Goal: Task Accomplishment & Management: Complete application form

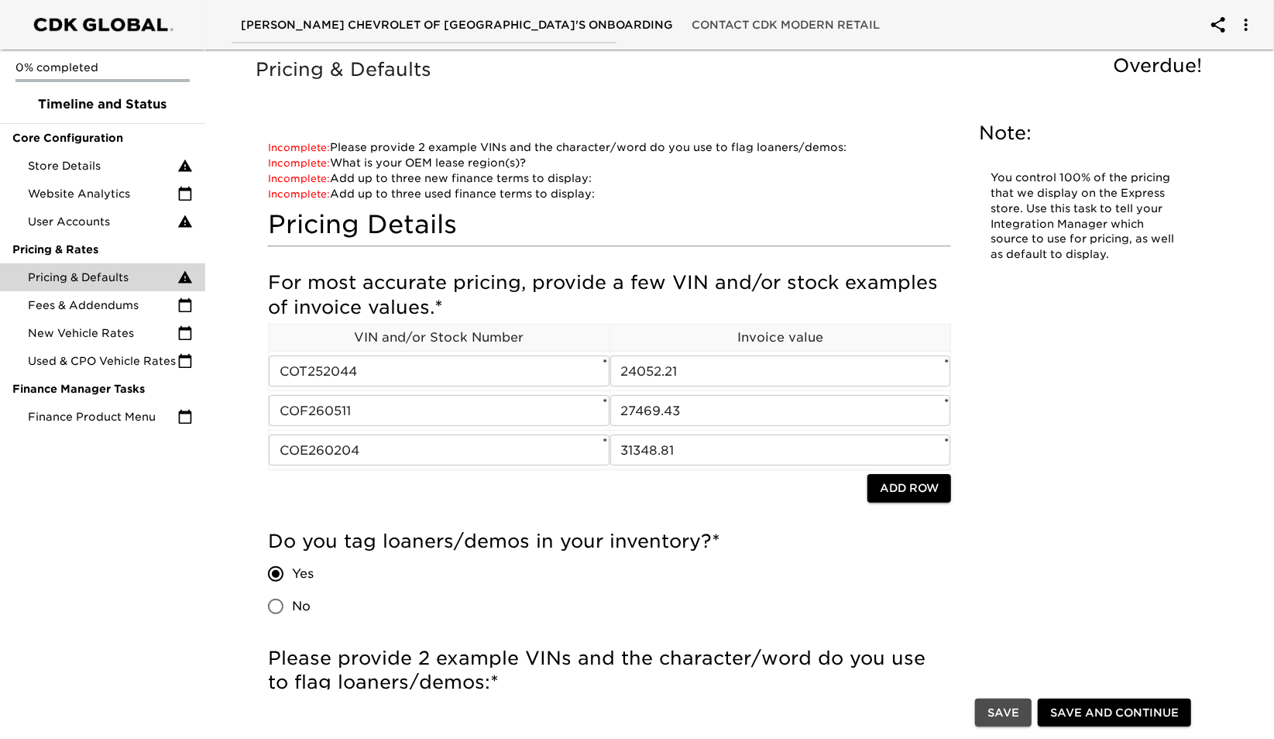
click at [1003, 710] on span "Save" at bounding box center [1003, 712] width 32 height 19
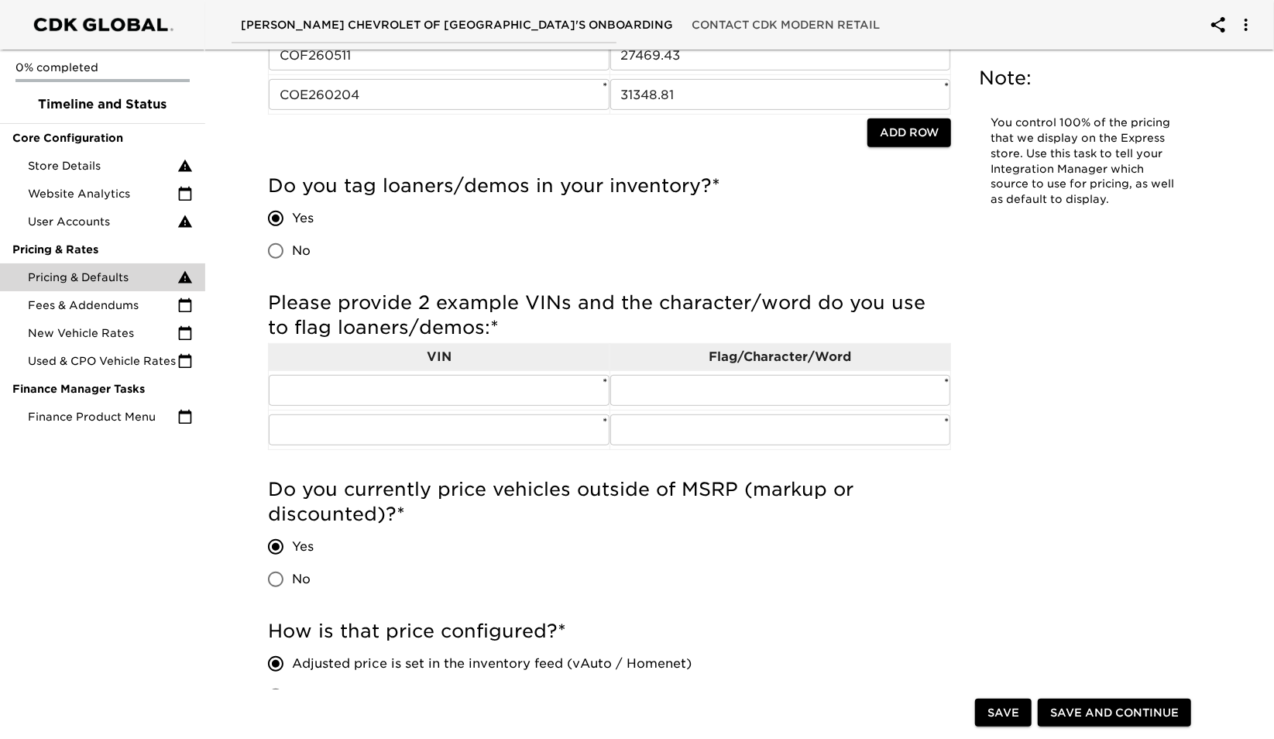
scroll to position [372, 0]
click at [393, 382] on input "text" at bounding box center [439, 389] width 341 height 31
click at [429, 392] on input "text" at bounding box center [439, 389] width 341 height 31
paste input "[US_VEHICLE_IDENTIFICATION_NUMBER]"
type input "[US_VEHICLE_IDENTIFICATION_NUMBER]"
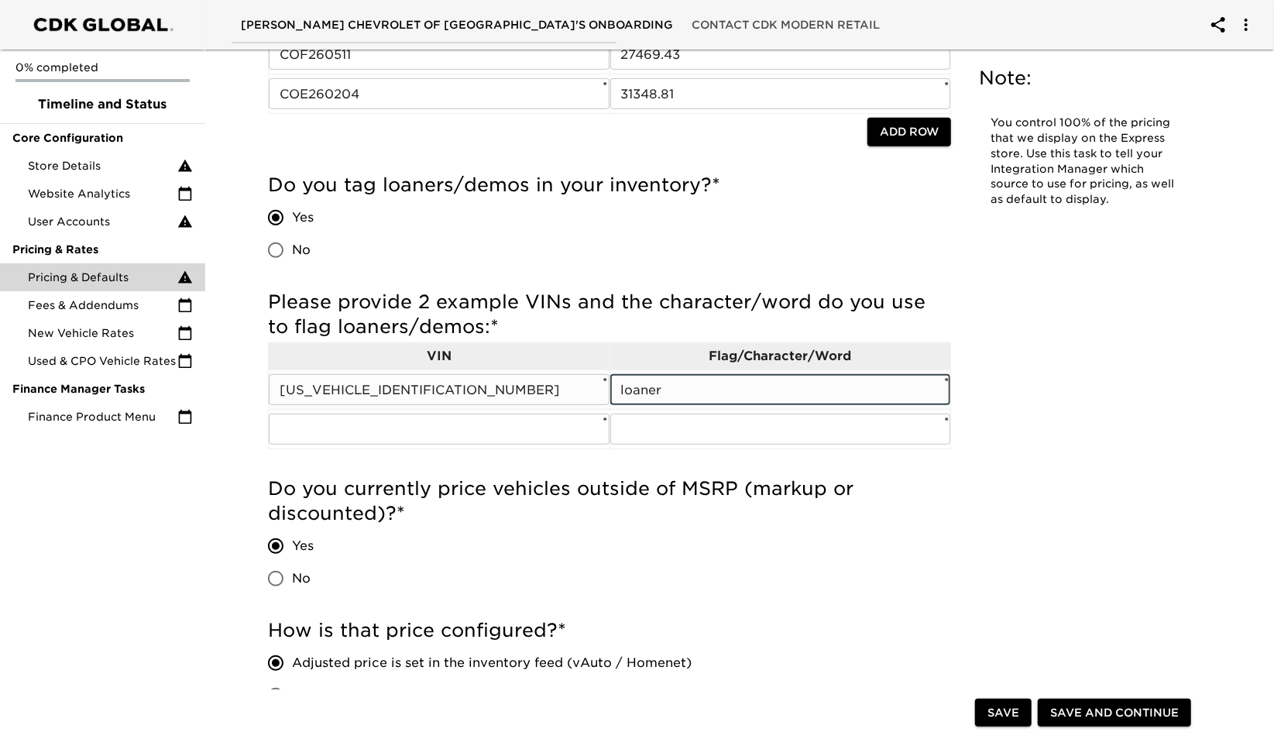
type input "loaner"
click at [379, 424] on input "text" at bounding box center [439, 428] width 341 height 31
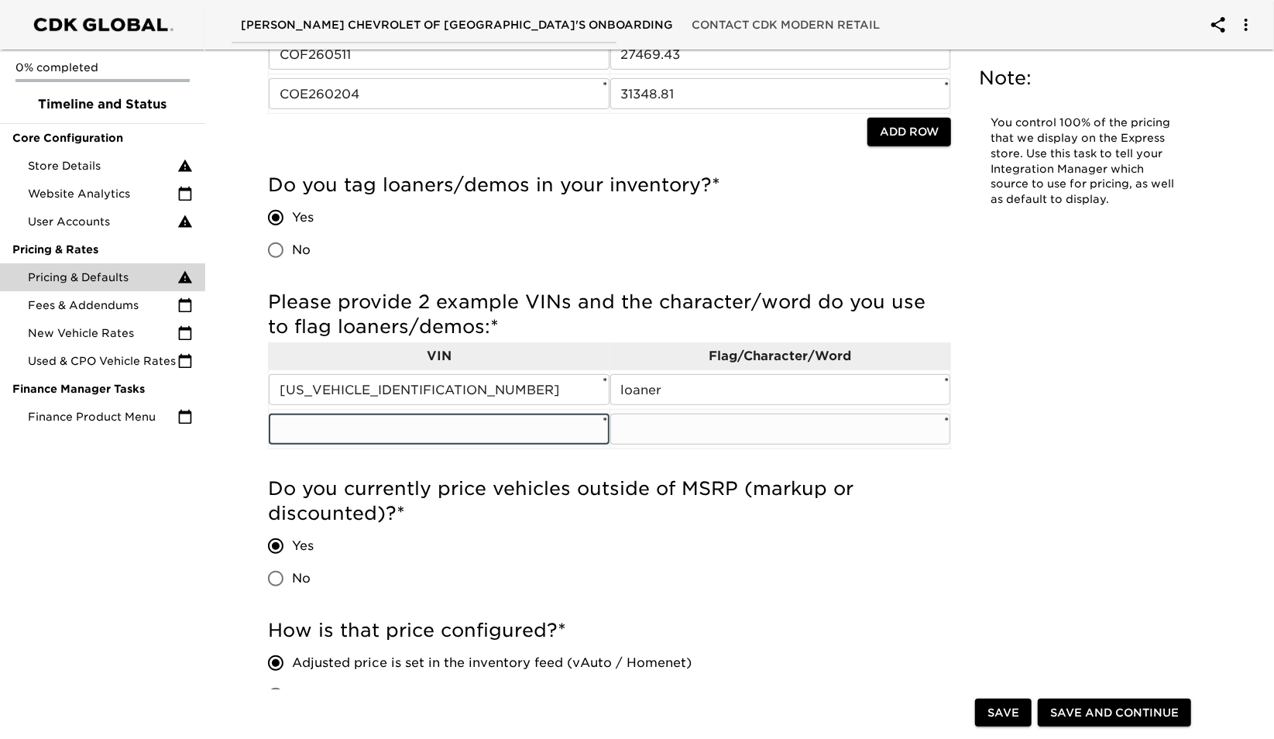
paste input "[US_VEHICLE_IDENTIFICATION_NUMBER]"
type input "[US_VEHICLE_IDENTIFICATION_NUMBER]"
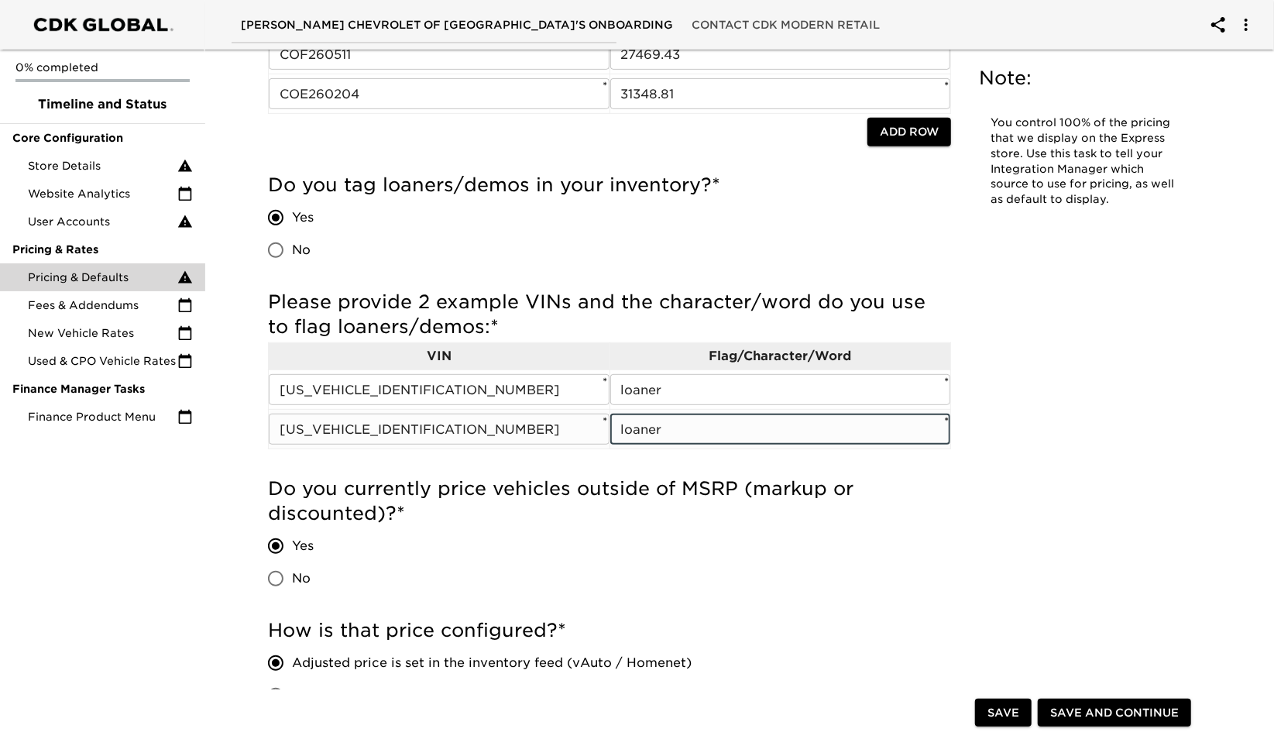
type input "loaner"
click at [545, 575] on div "Do you currently price vehicles outside of MSRP (markup or discounted)? * Yes No" at bounding box center [609, 535] width 683 height 118
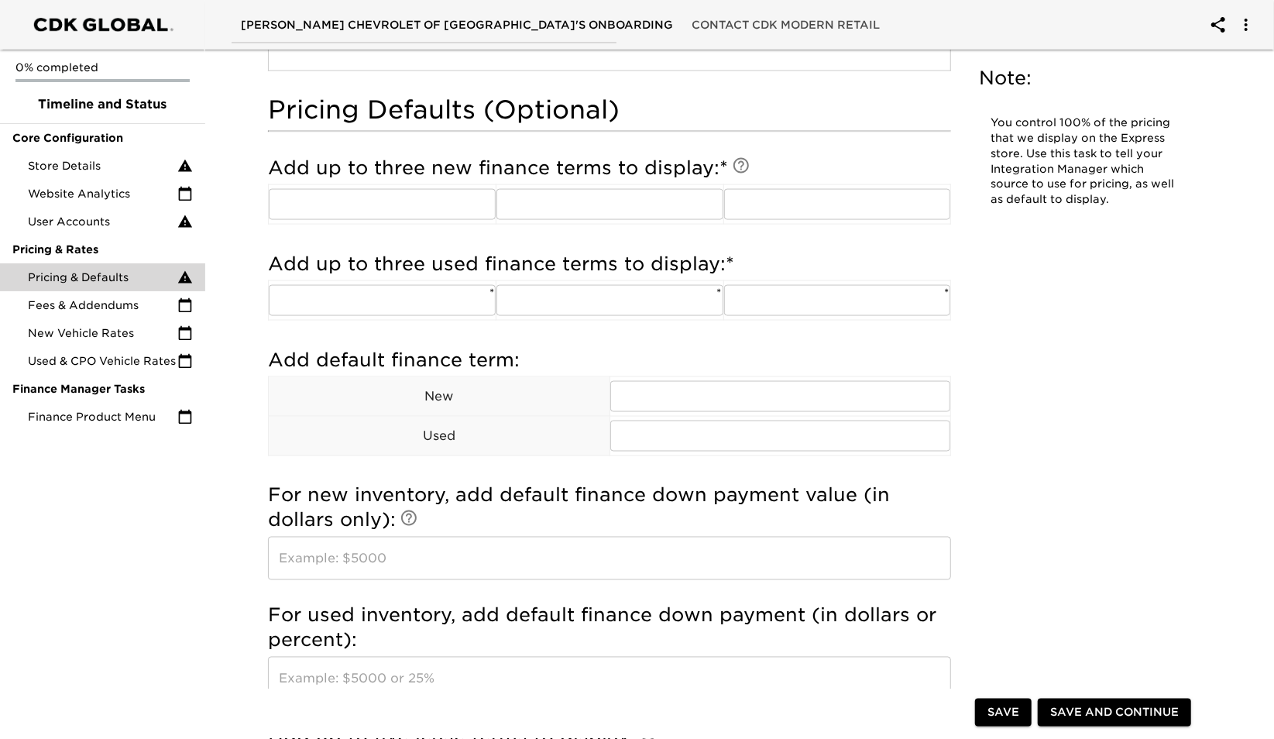
scroll to position [1397, 0]
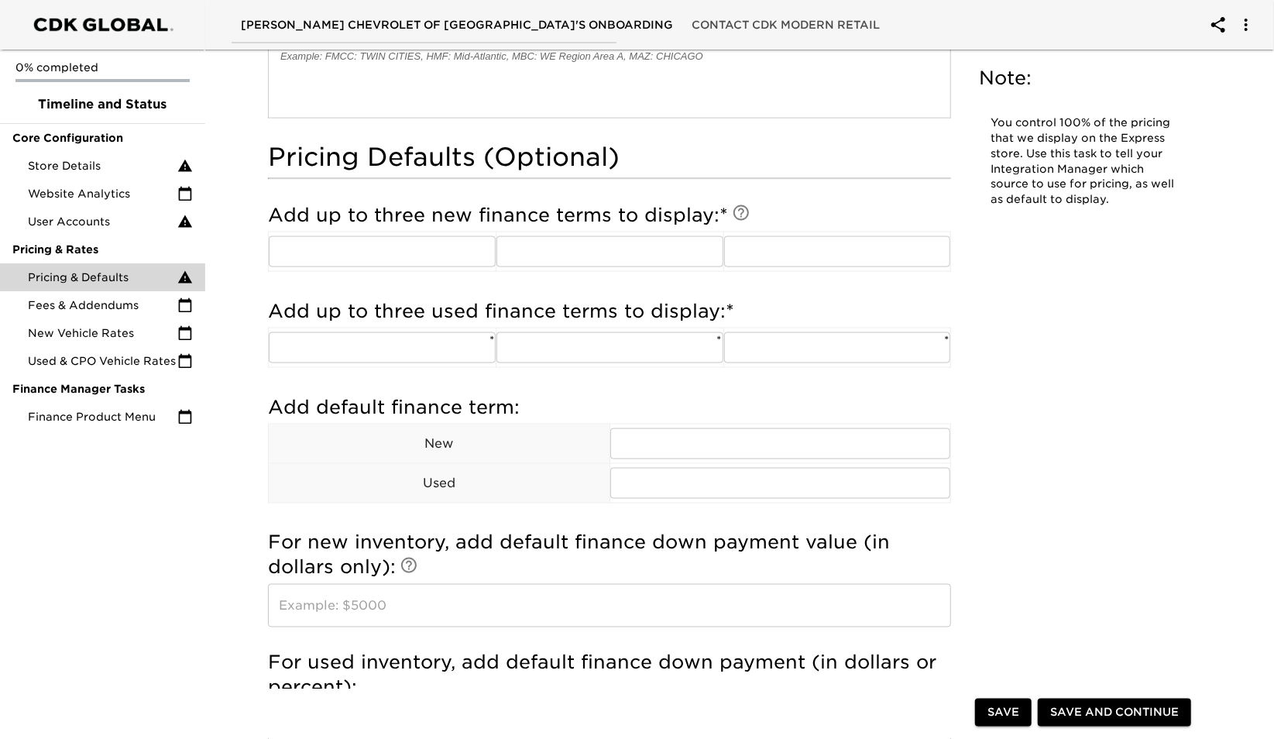
click at [993, 710] on span "Save" at bounding box center [1003, 712] width 32 height 19
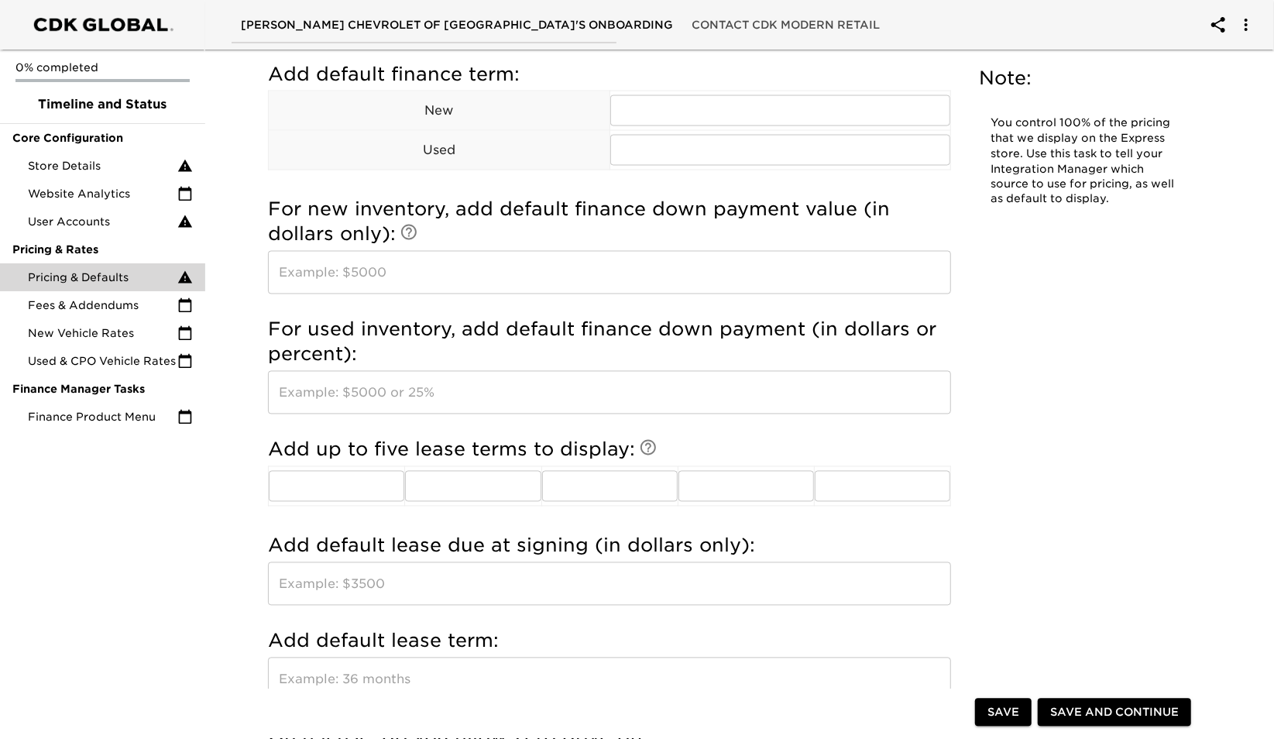
scroll to position [1715, 0]
click at [104, 310] on span "Fees & Addendums" at bounding box center [102, 304] width 149 height 15
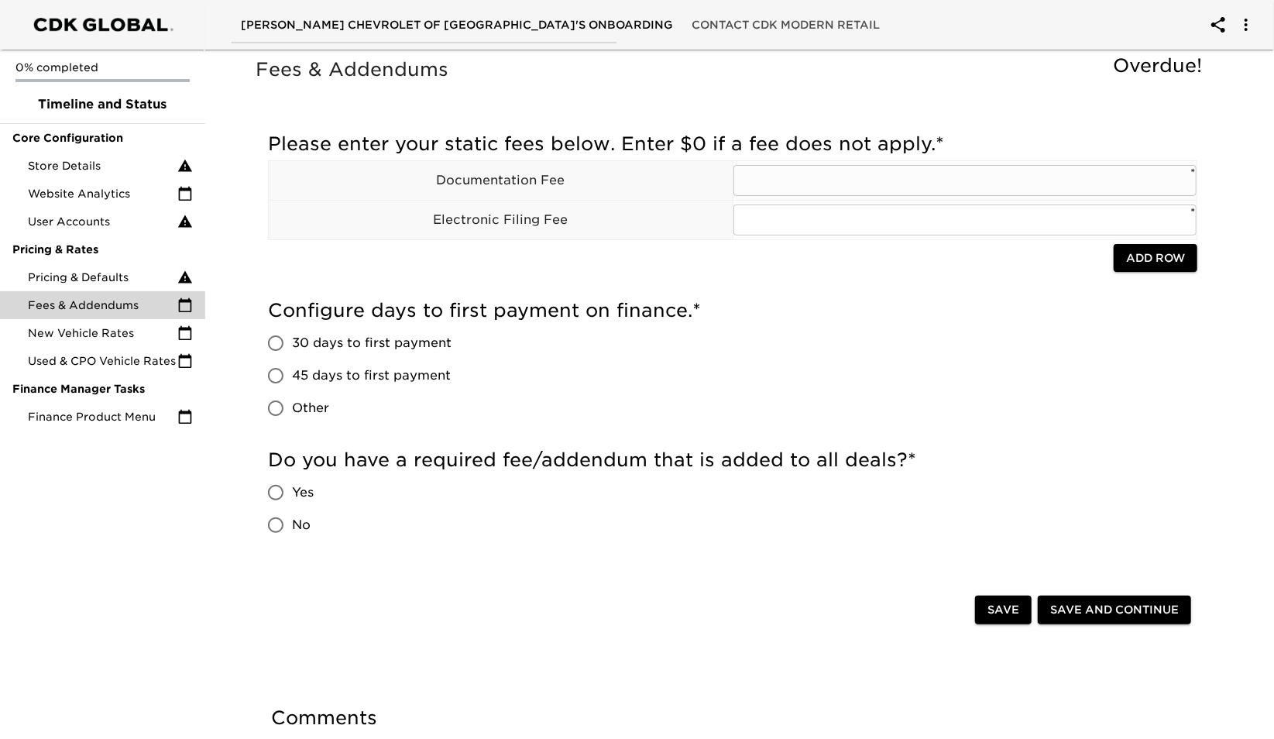
click at [779, 181] on input "text" at bounding box center [965, 180] width 464 height 31
type input "175"
click at [718, 277] on div "Please enter your static fees below. Enter $0 if a fee does not apply. * Docume…" at bounding box center [732, 207] width 929 height 166
click at [809, 231] on input "text" at bounding box center [965, 219] width 464 height 31
type input "0"
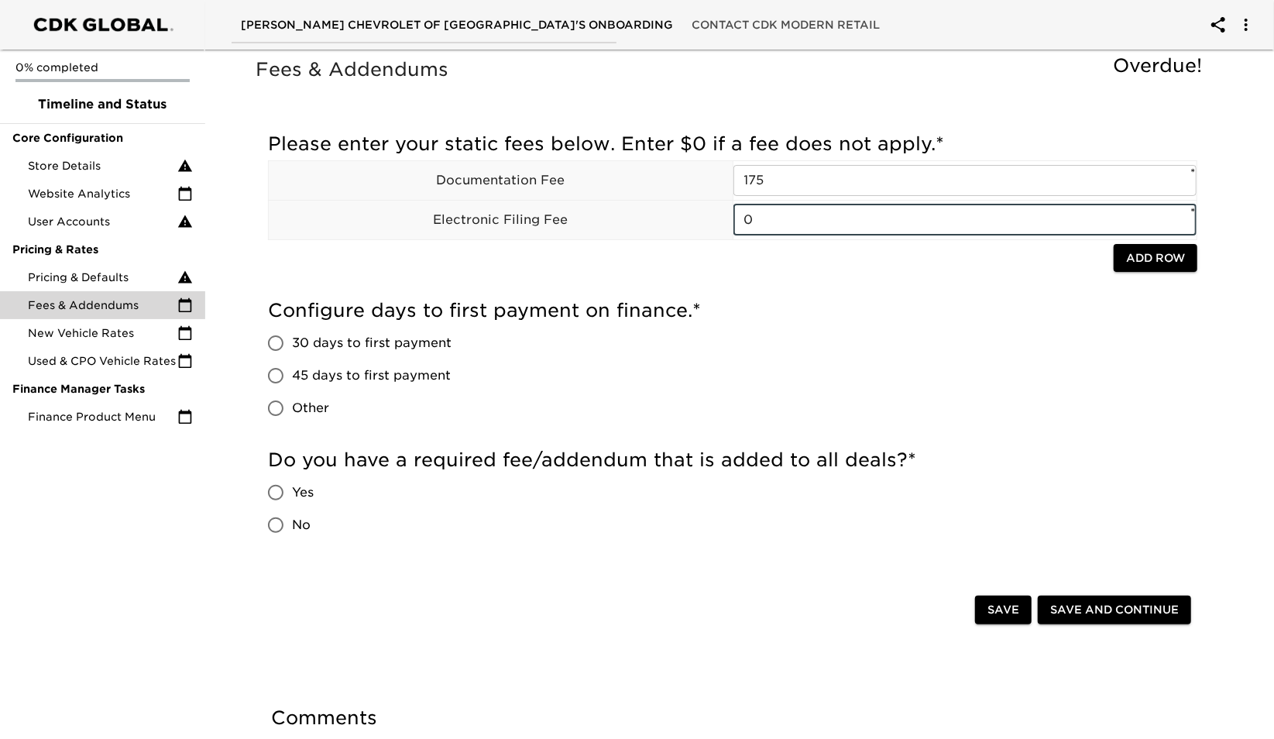
click at [785, 307] on h5 "Configure days to first payment on finance. *" at bounding box center [732, 310] width 929 height 25
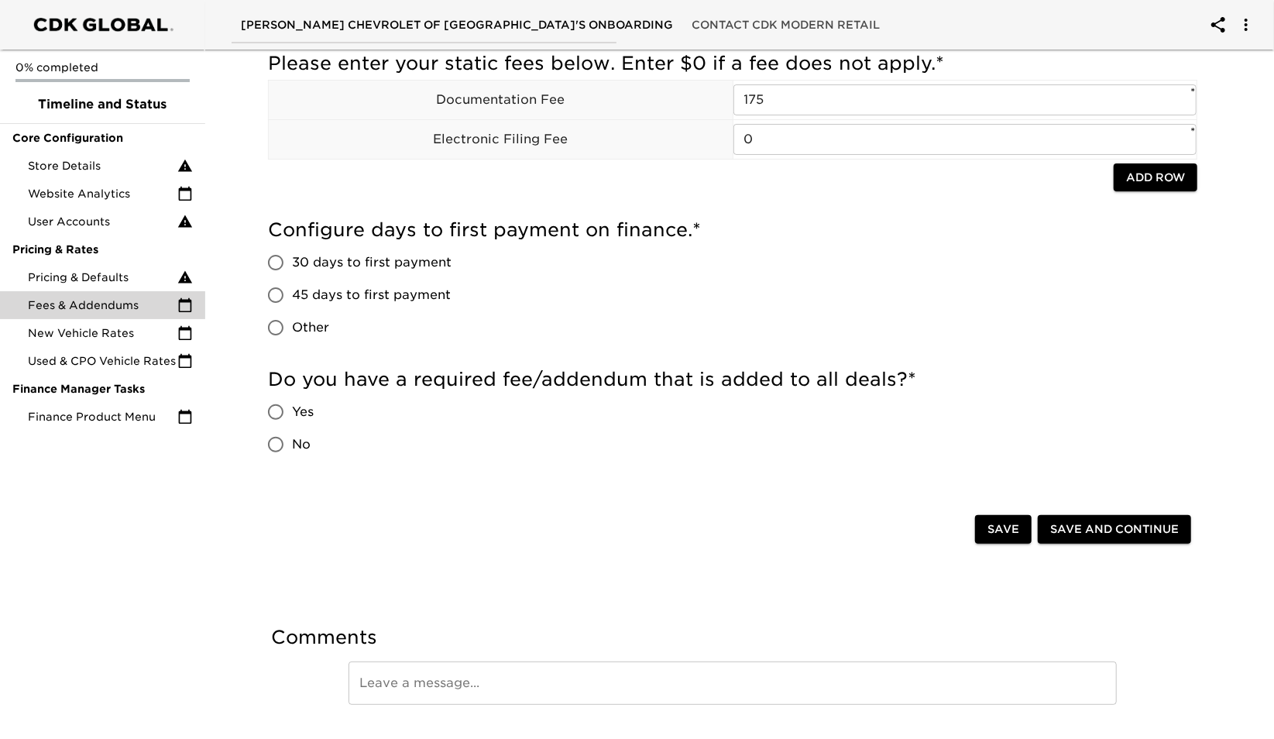
scroll to position [102, 0]
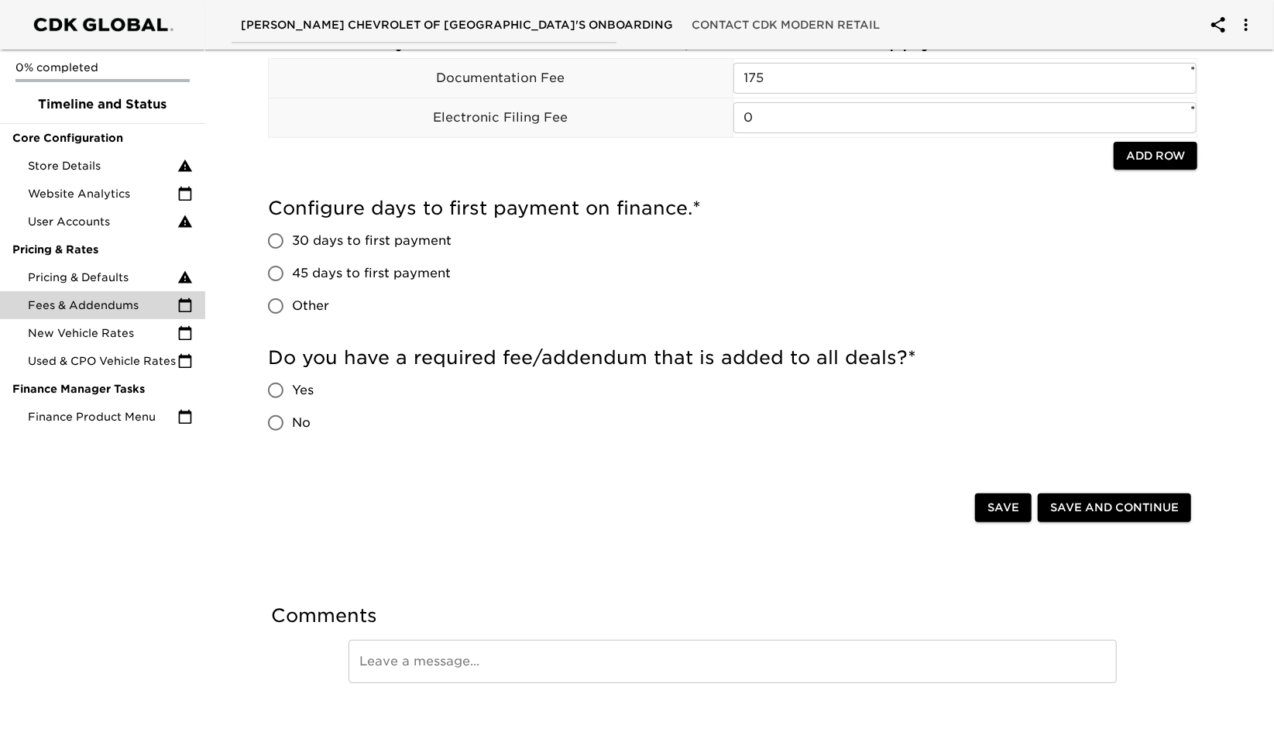
click at [1006, 508] on span "Save" at bounding box center [1003, 507] width 32 height 19
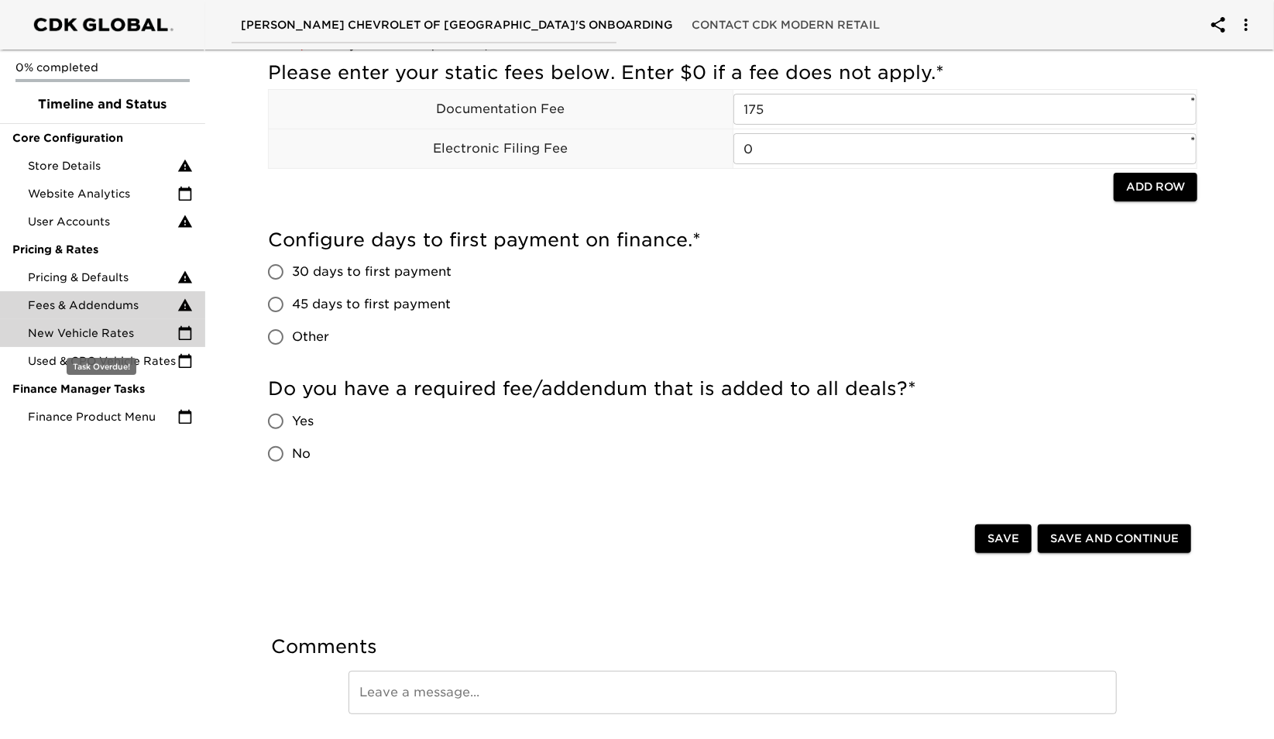
click at [108, 335] on span "New Vehicle Rates" at bounding box center [102, 332] width 149 height 15
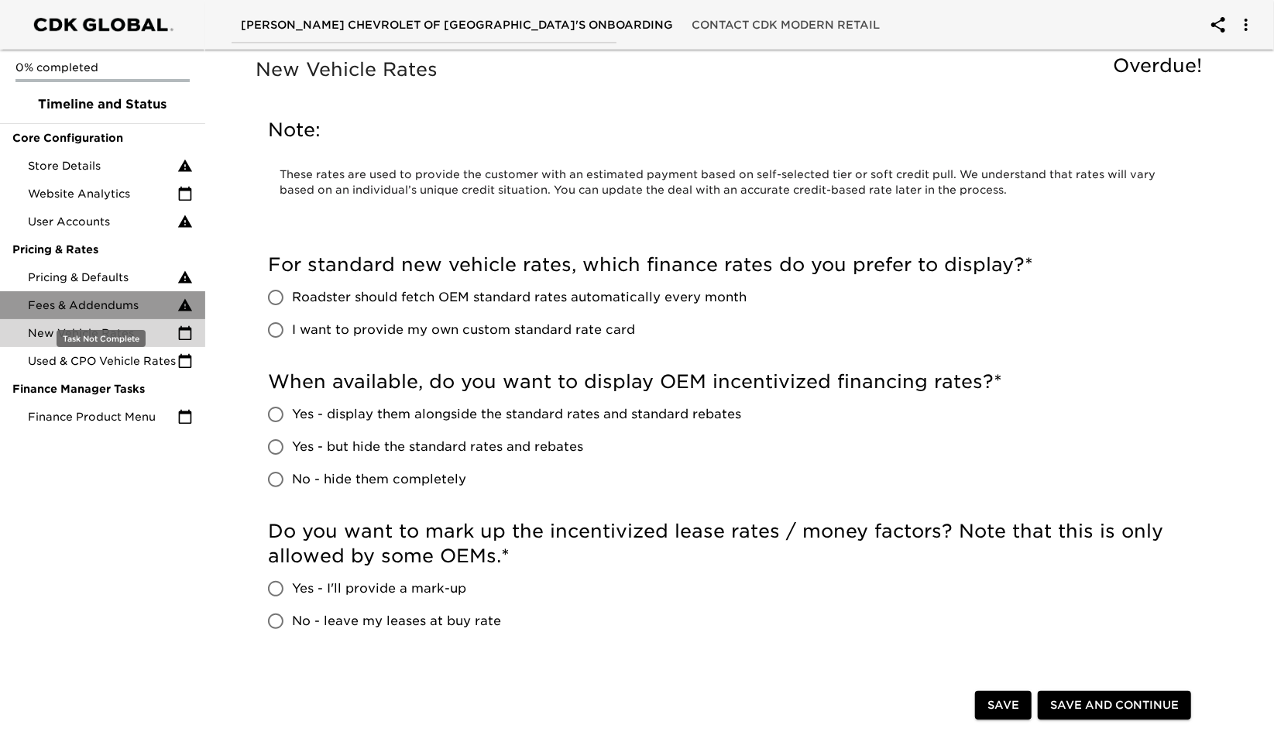
click at [129, 300] on span "Fees & Addendums" at bounding box center [102, 304] width 149 height 15
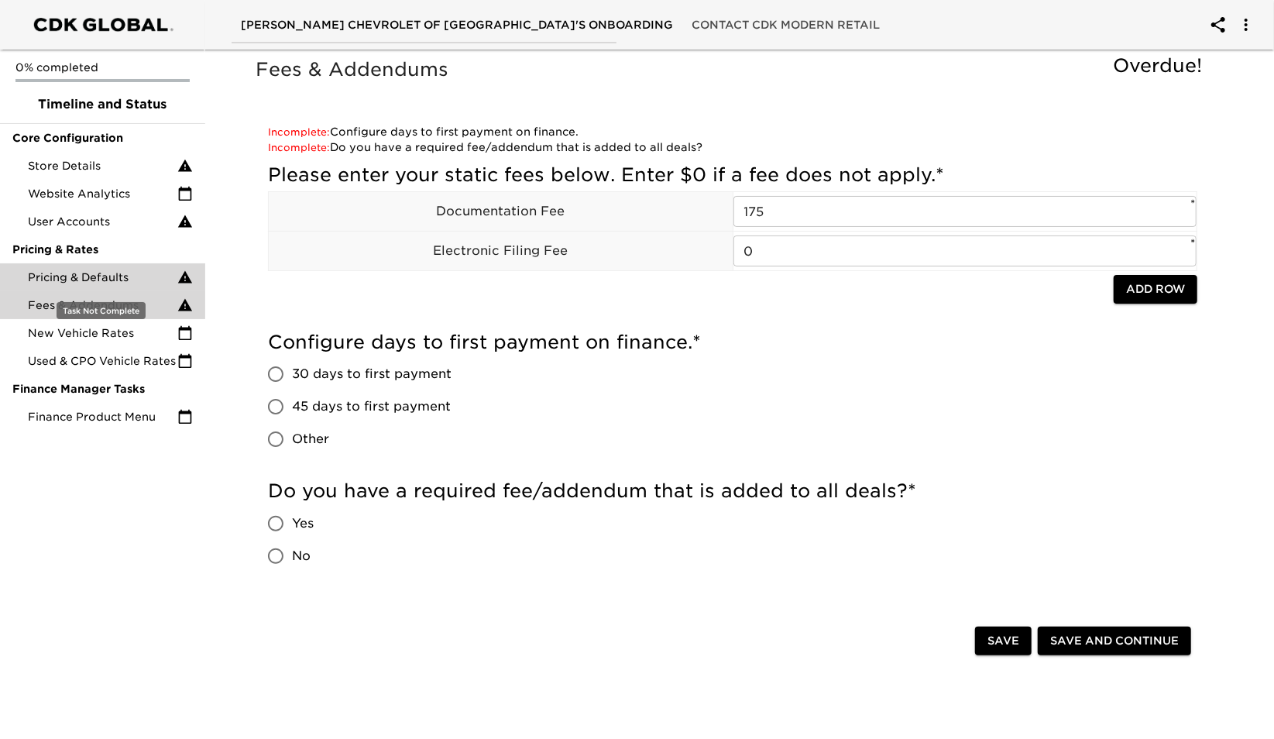
click at [135, 275] on span "Pricing & Defaults" at bounding box center [102, 276] width 149 height 15
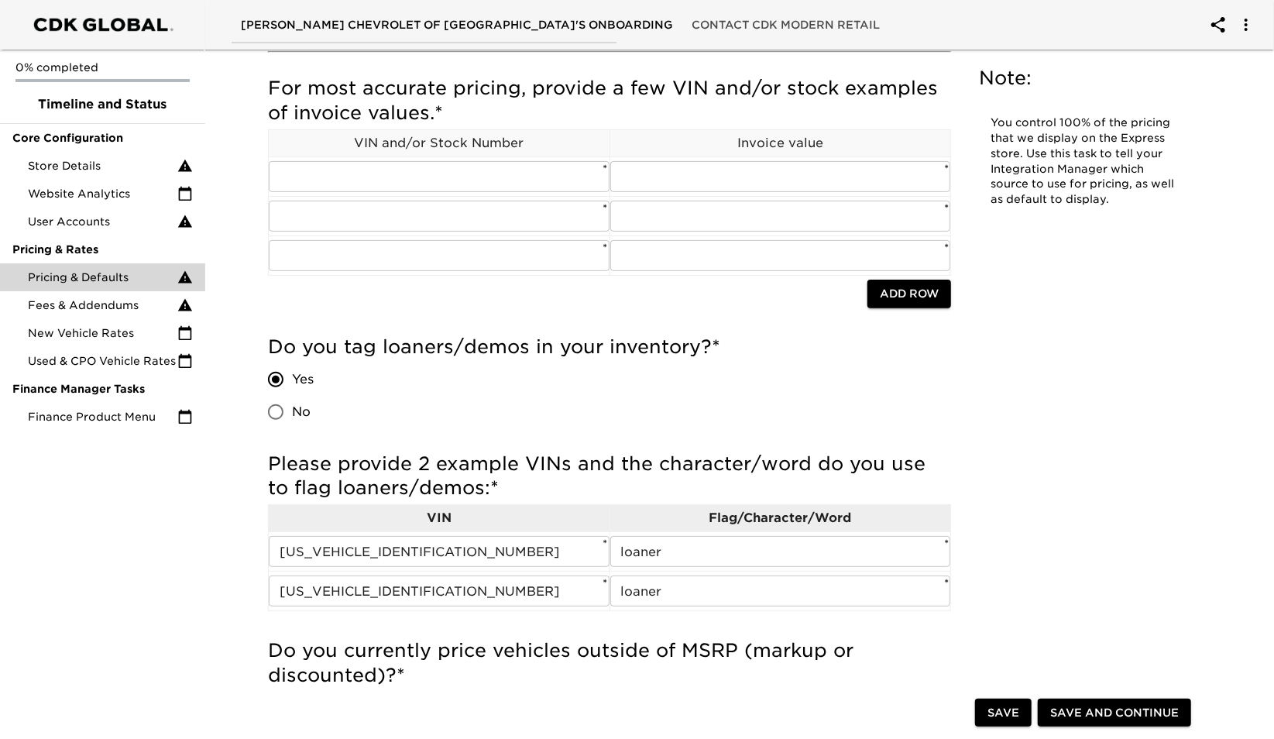
scroll to position [196, 0]
click at [994, 711] on span "Save" at bounding box center [1003, 712] width 32 height 19
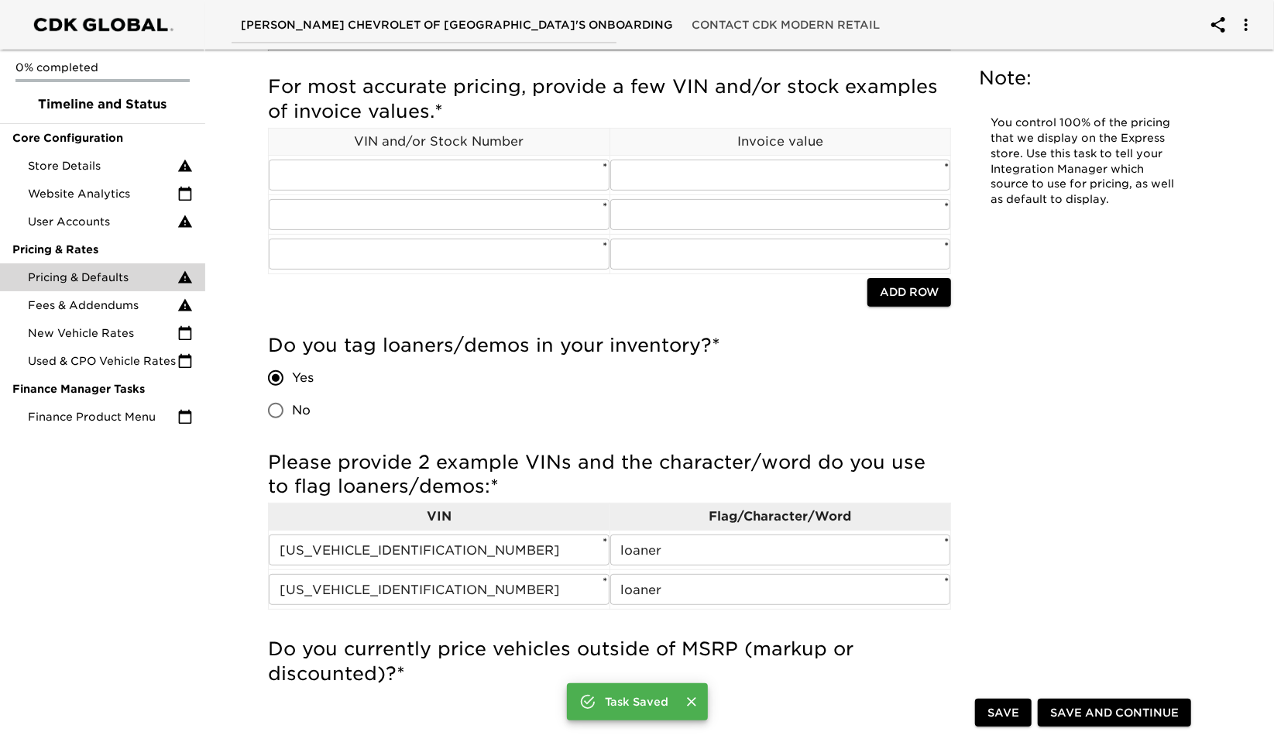
scroll to position [0, 0]
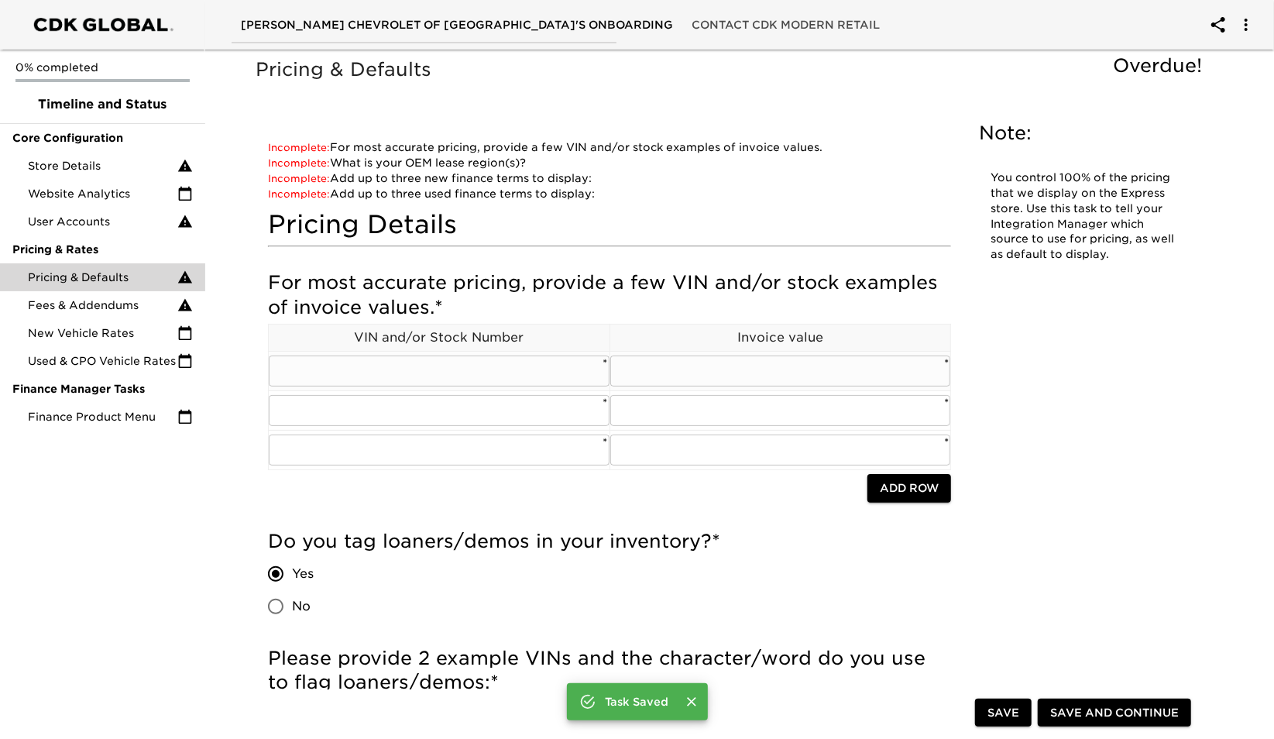
click at [491, 362] on input "text" at bounding box center [439, 370] width 341 height 31
click at [467, 376] on input "text" at bounding box center [439, 370] width 341 height 31
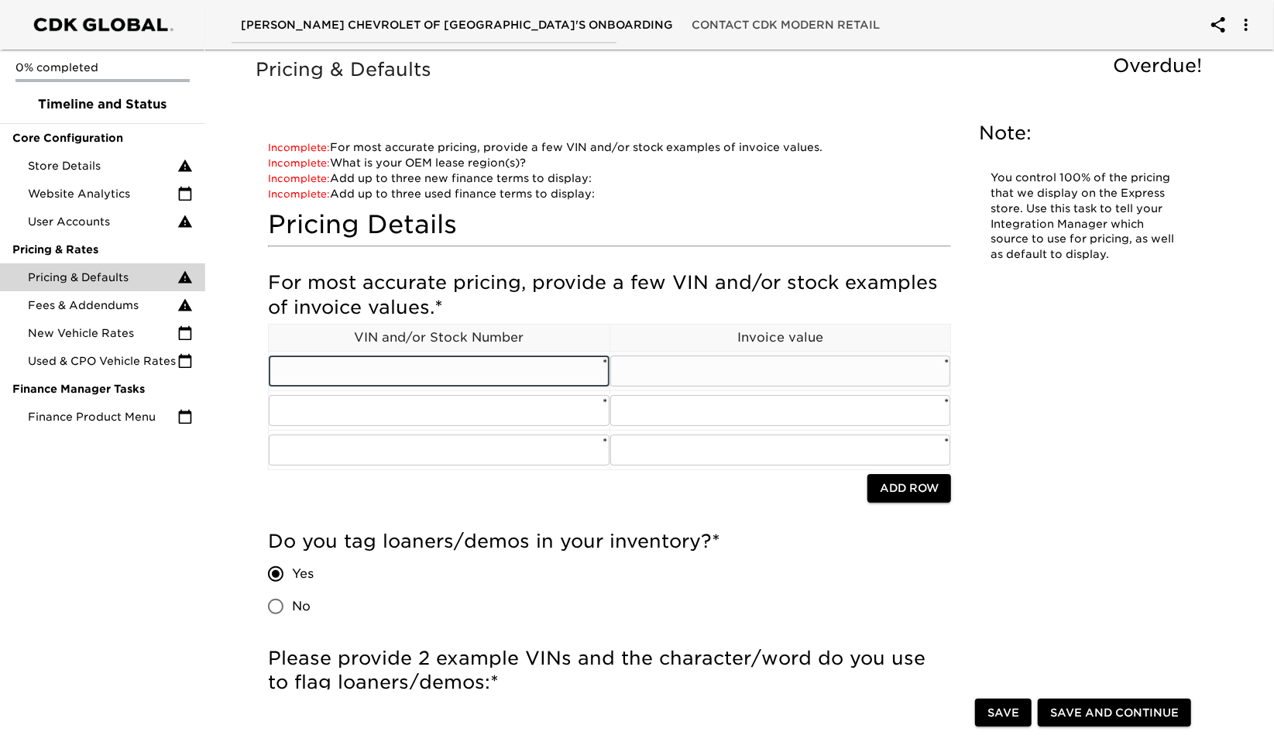
type input "COT252044"
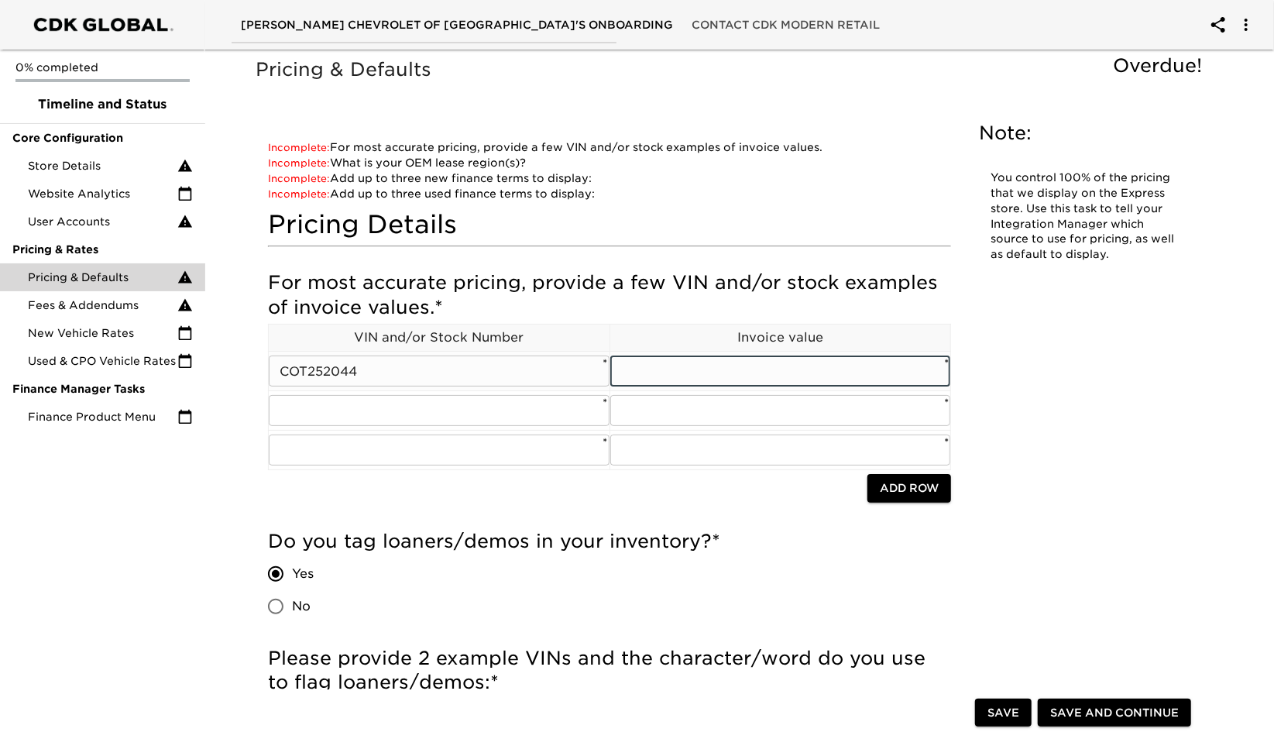
click at [725, 380] on input "text" at bounding box center [780, 370] width 341 height 31
type input "24052.21"
click at [410, 412] on input "text" at bounding box center [439, 410] width 341 height 31
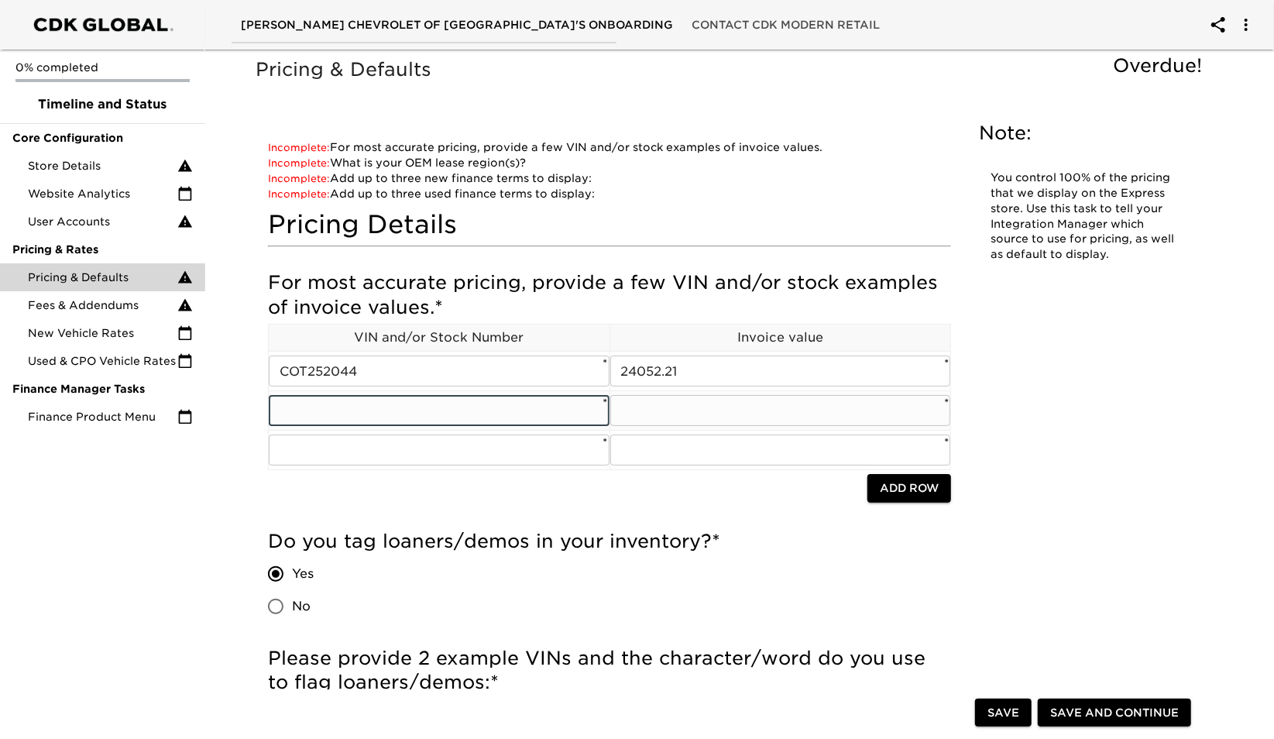
type input "COF260511"
click at [643, 406] on input "text" at bounding box center [780, 410] width 341 height 31
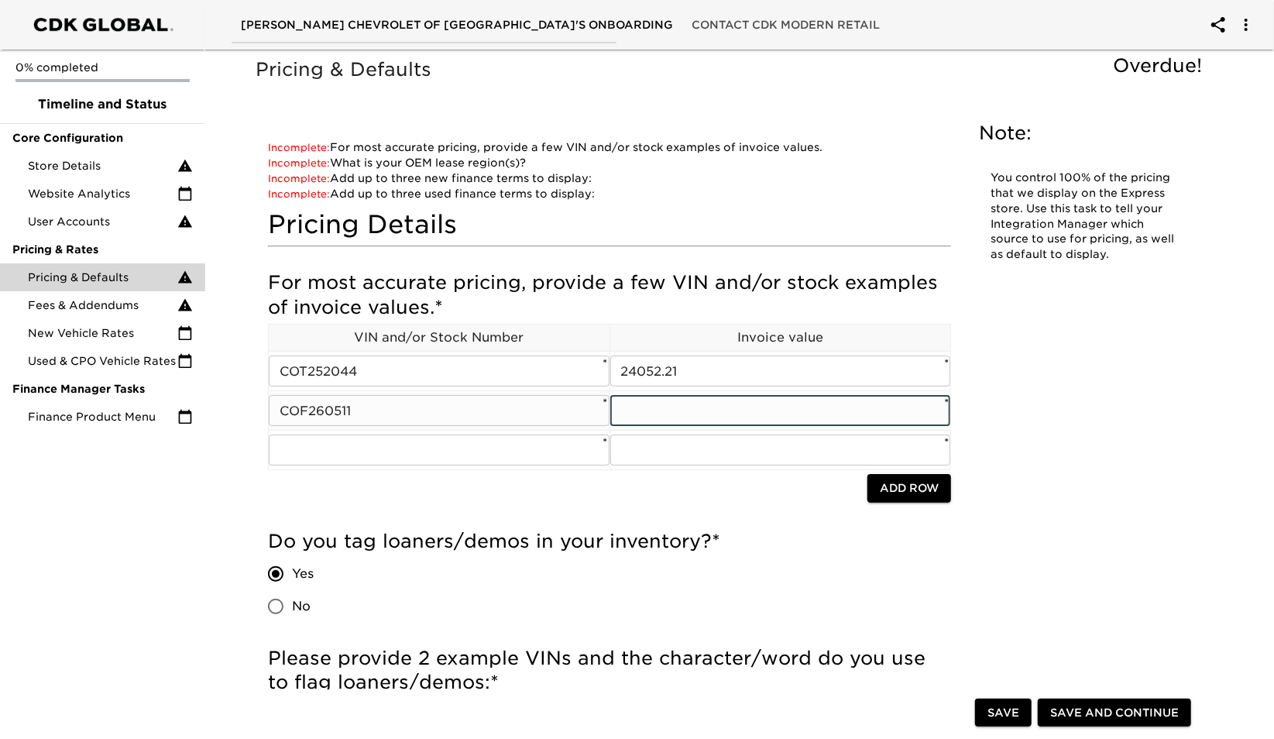
type input "27469.43"
click at [430, 447] on input "text" at bounding box center [439, 449] width 341 height 31
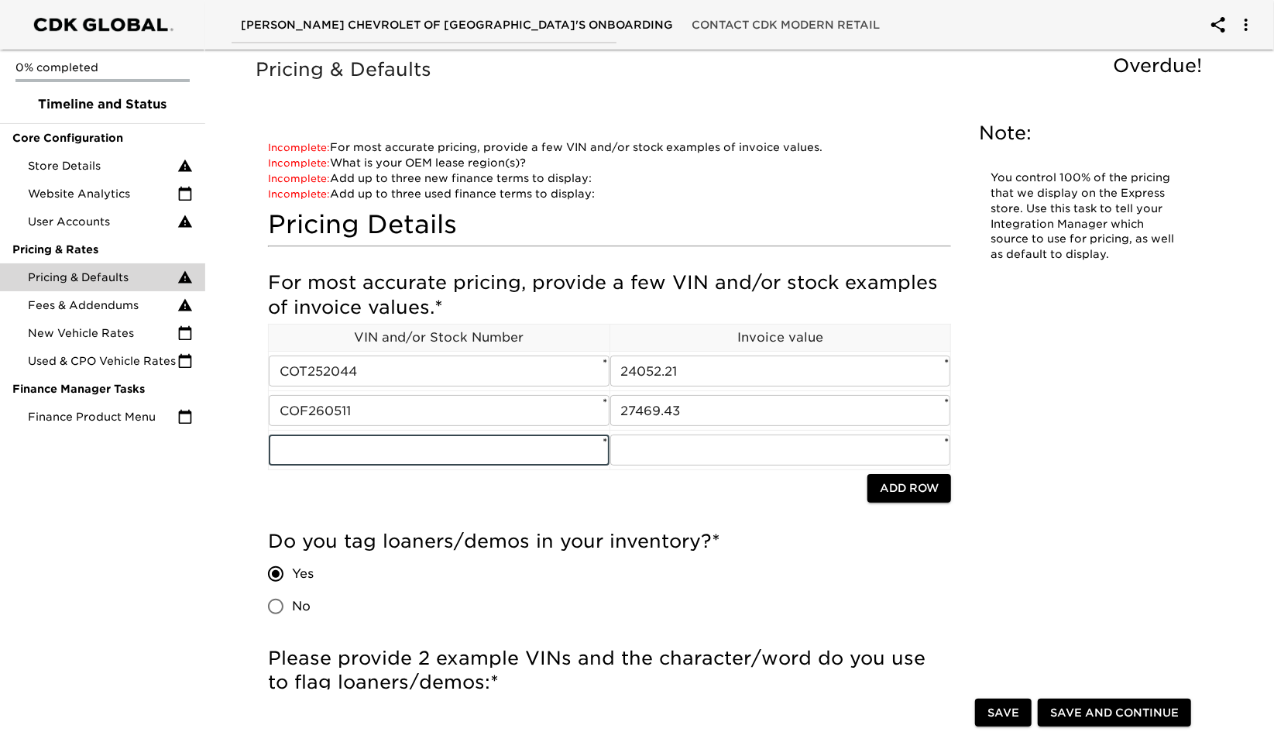
type input "COE260204"
drag, startPoint x: 635, startPoint y: 446, endPoint x: 640, endPoint y: 469, distance: 23.9
click at [635, 446] on input "text" at bounding box center [780, 449] width 341 height 31
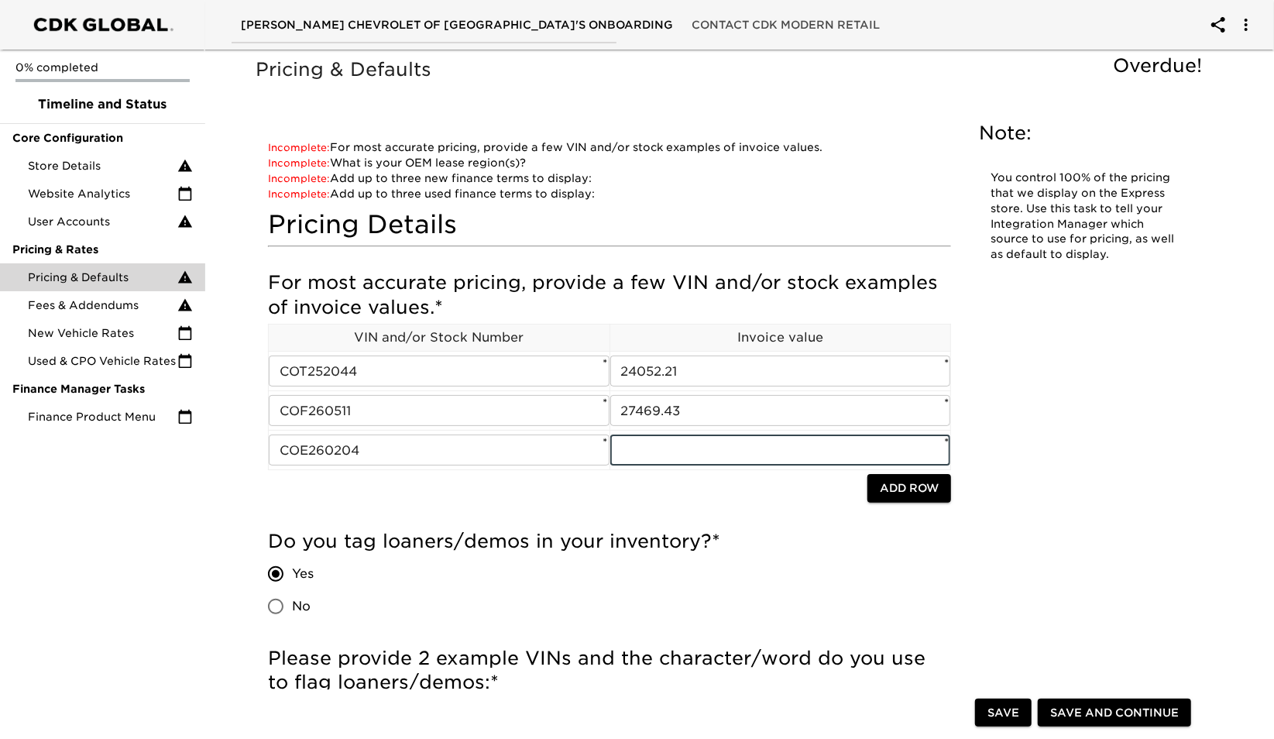
type input "31348.81"
click at [989, 707] on span "Save" at bounding box center [1003, 712] width 32 height 19
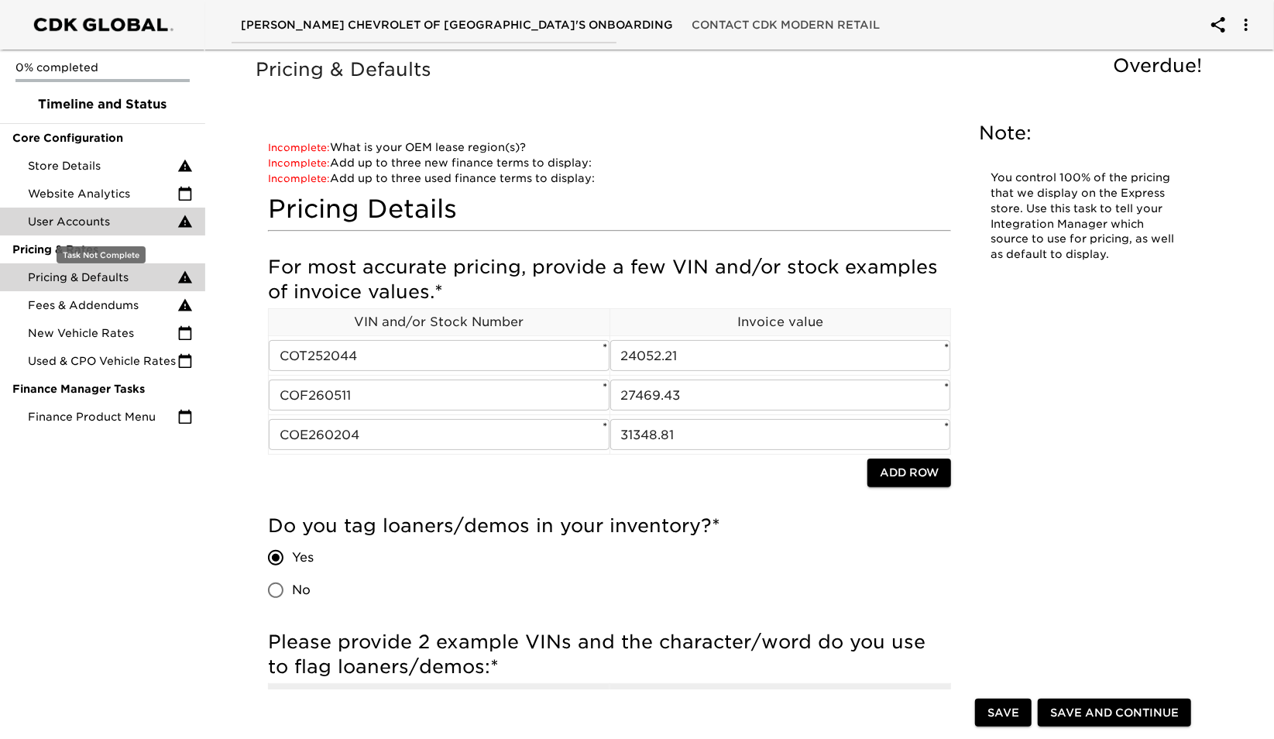
click at [77, 219] on span "User Accounts" at bounding box center [102, 221] width 149 height 15
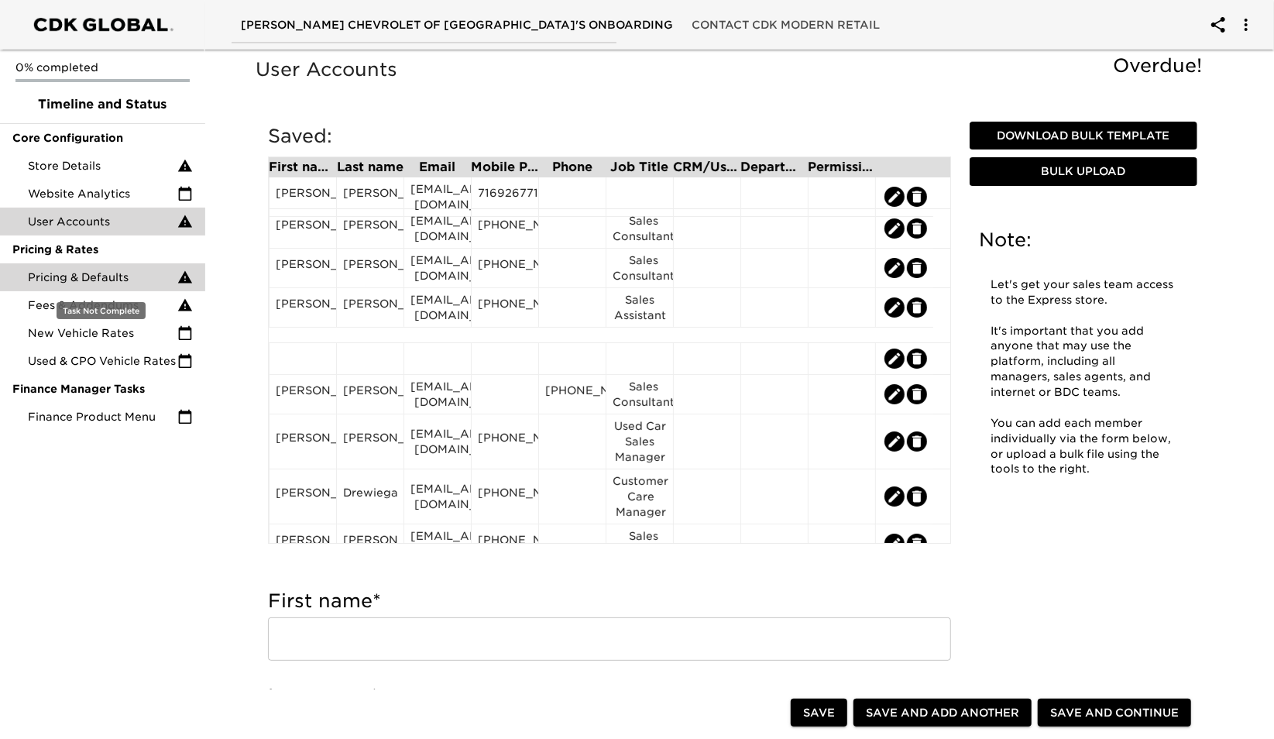
click at [81, 283] on span "Pricing & Defaults" at bounding box center [102, 276] width 149 height 15
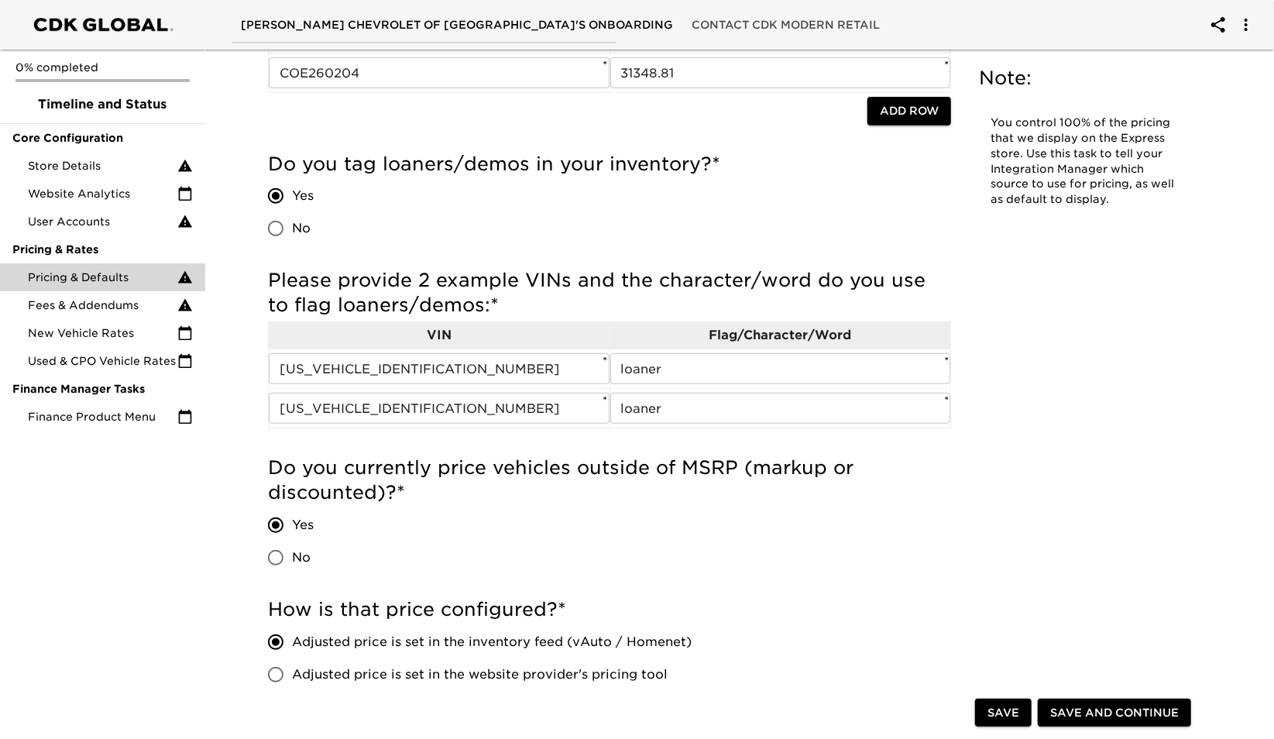
scroll to position [362, 0]
click at [81, 189] on span "Website Analytics" at bounding box center [102, 193] width 149 height 15
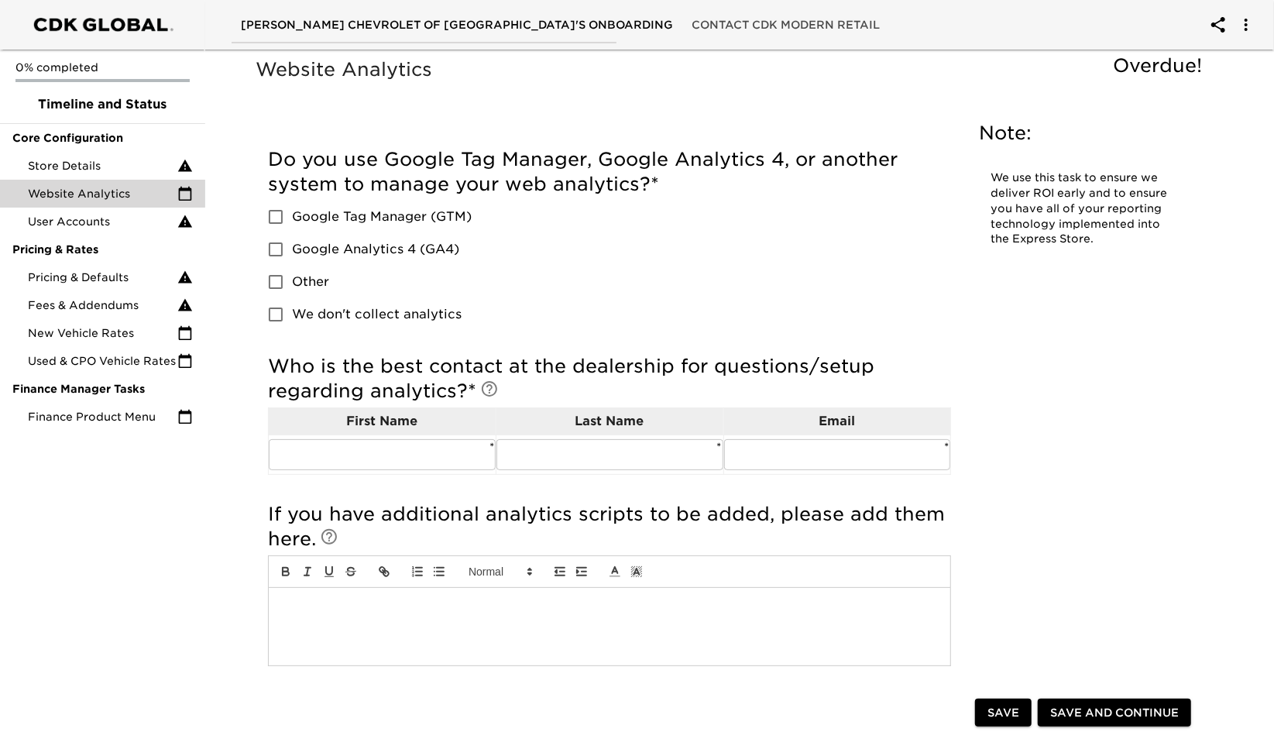
click at [282, 245] on input "Google Analytics 4 (GA4)" at bounding box center [275, 249] width 33 height 33
checkbox input "true"
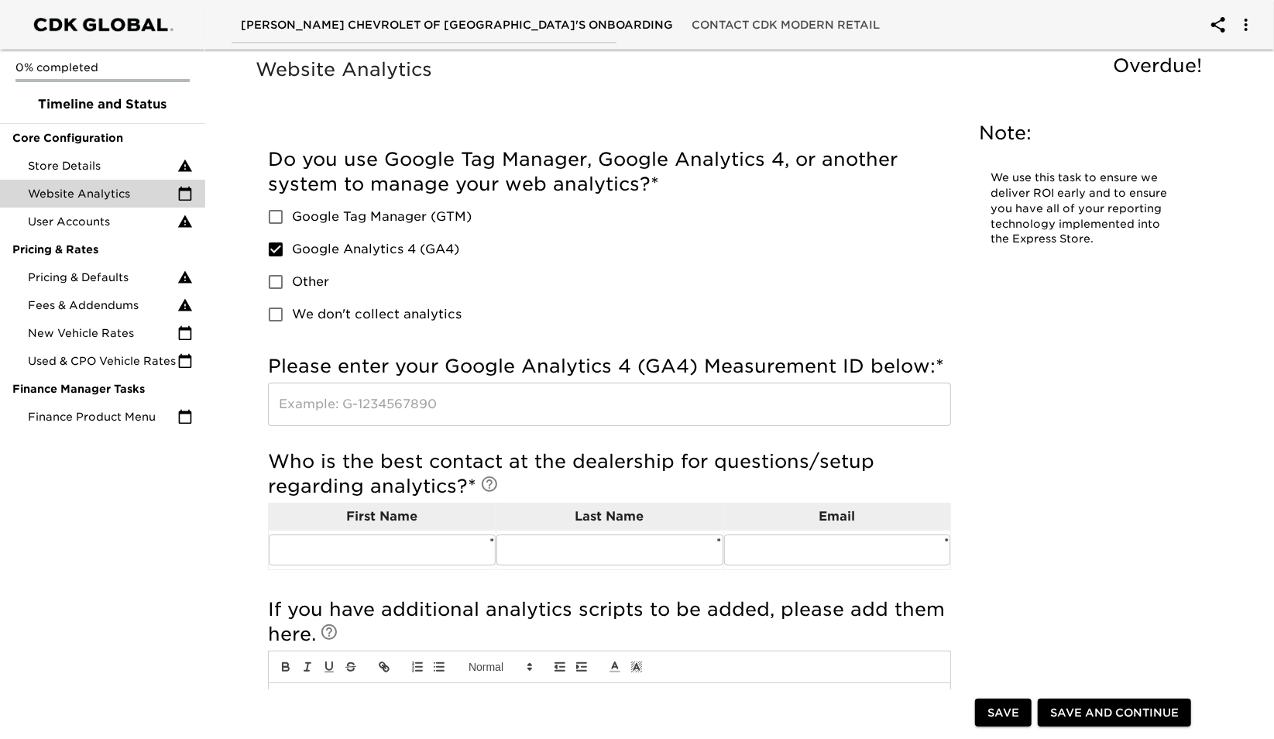
click at [280, 278] on input "Other" at bounding box center [275, 282] width 33 height 33
checkbox input "true"
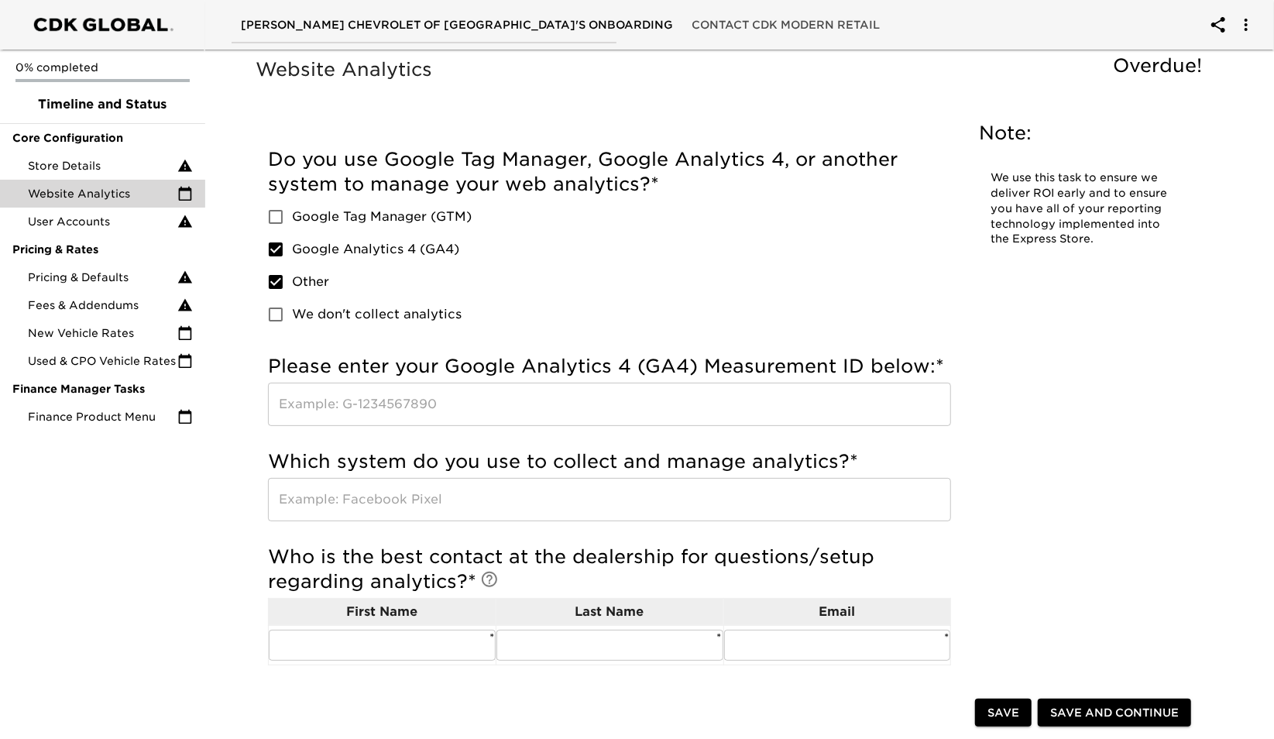
click at [274, 256] on input "Google Analytics 4 (GA4)" at bounding box center [275, 249] width 33 height 33
checkbox input "false"
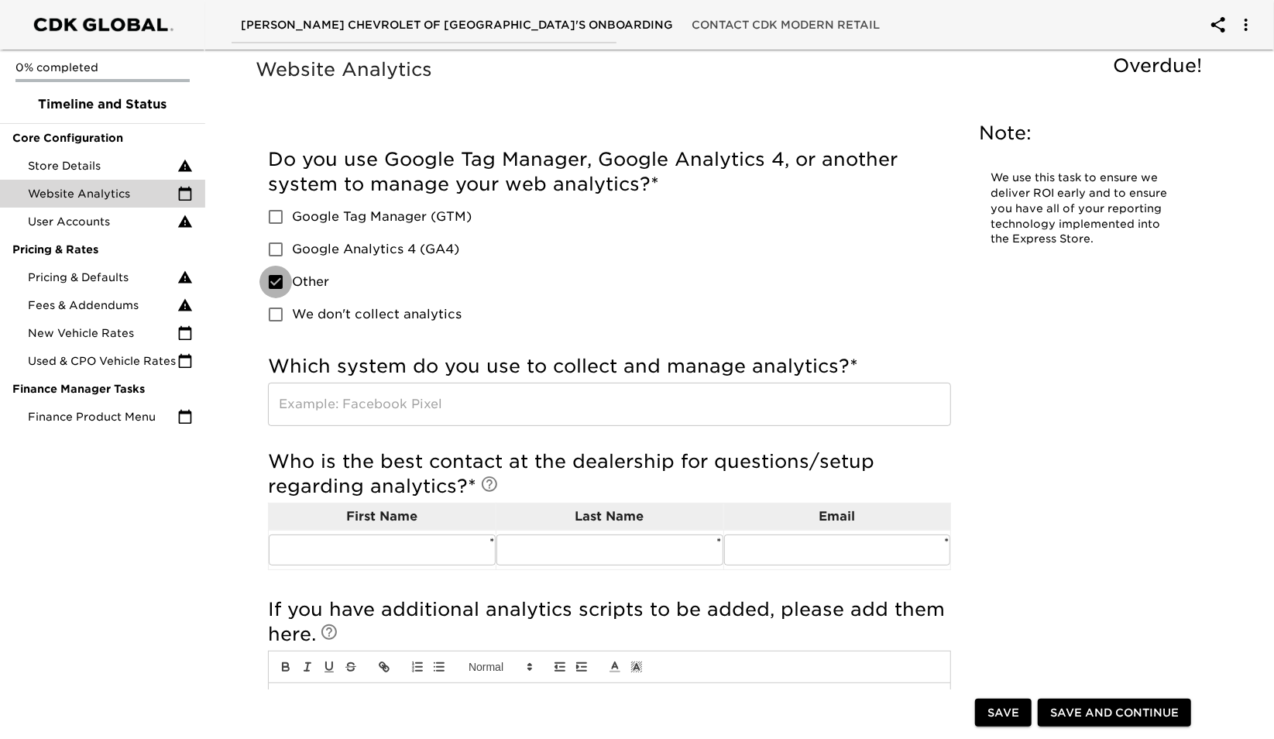
click at [276, 277] on input "Other" at bounding box center [275, 282] width 33 height 33
checkbox input "false"
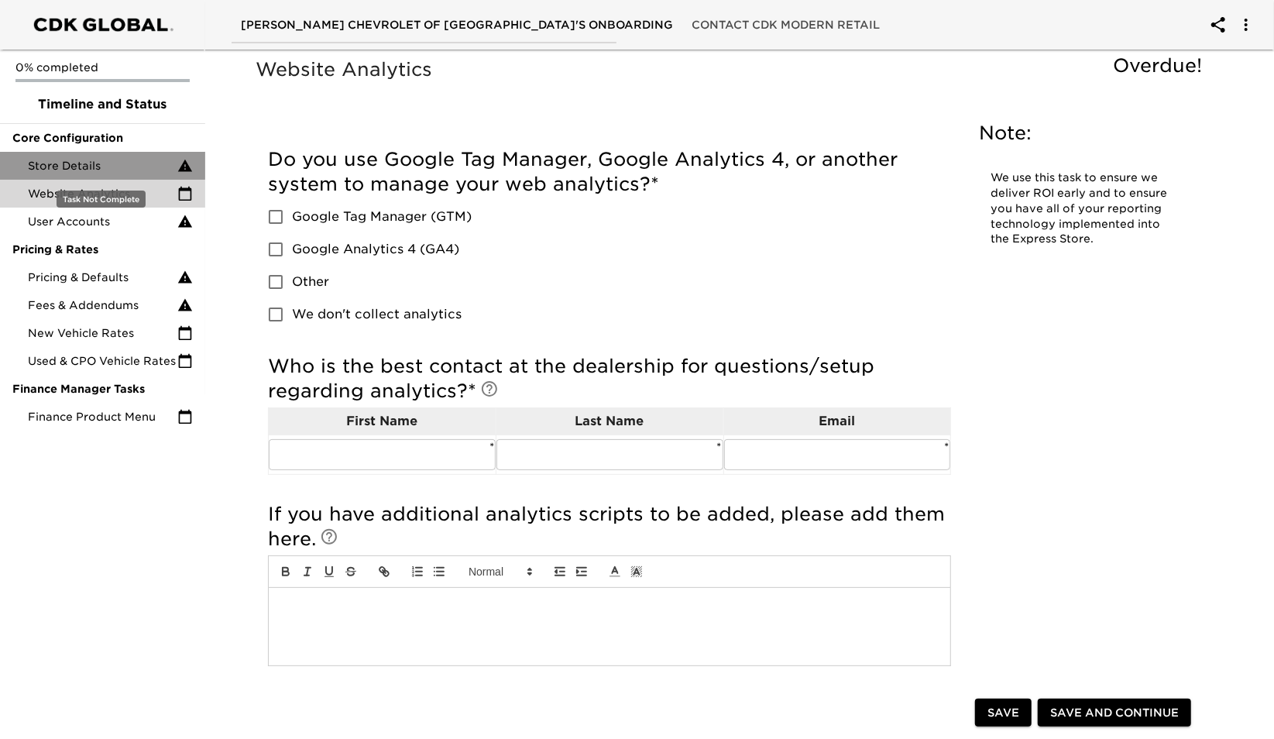
click at [146, 163] on span "Store Details" at bounding box center [102, 165] width 149 height 15
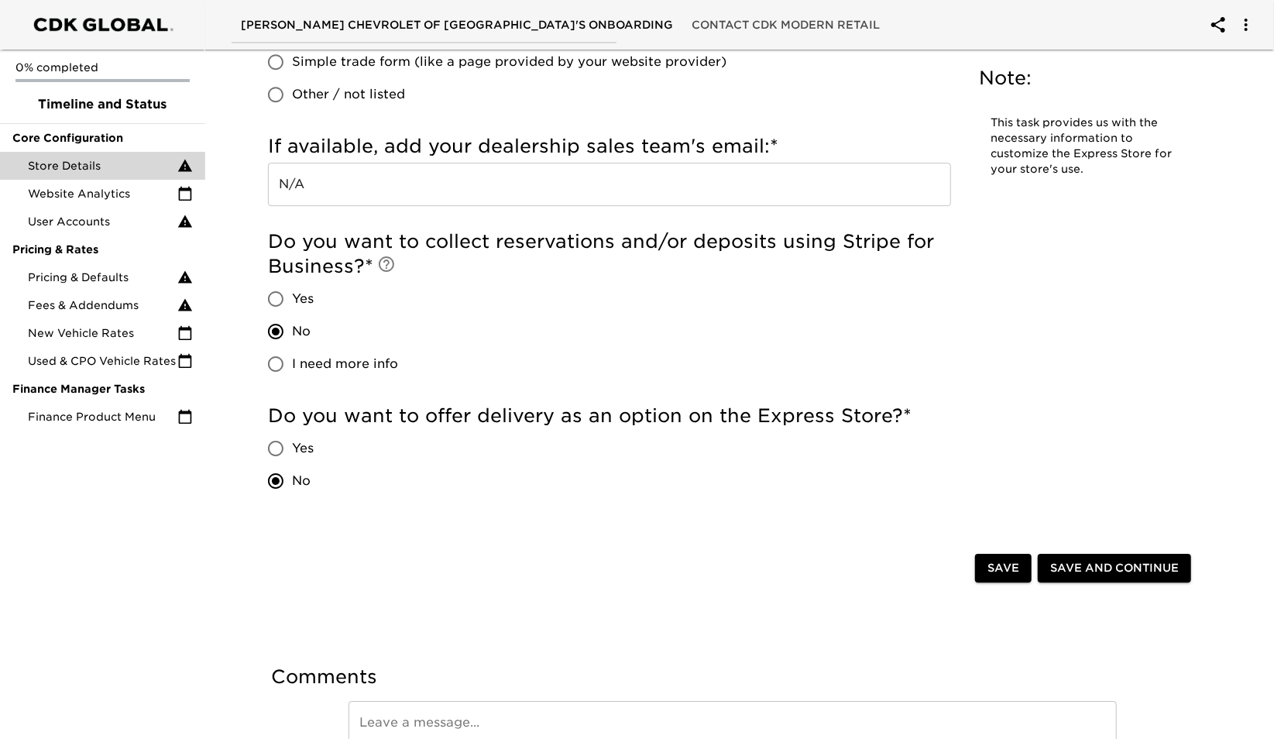
scroll to position [3096, 0]
click at [69, 218] on span "User Accounts" at bounding box center [102, 221] width 149 height 15
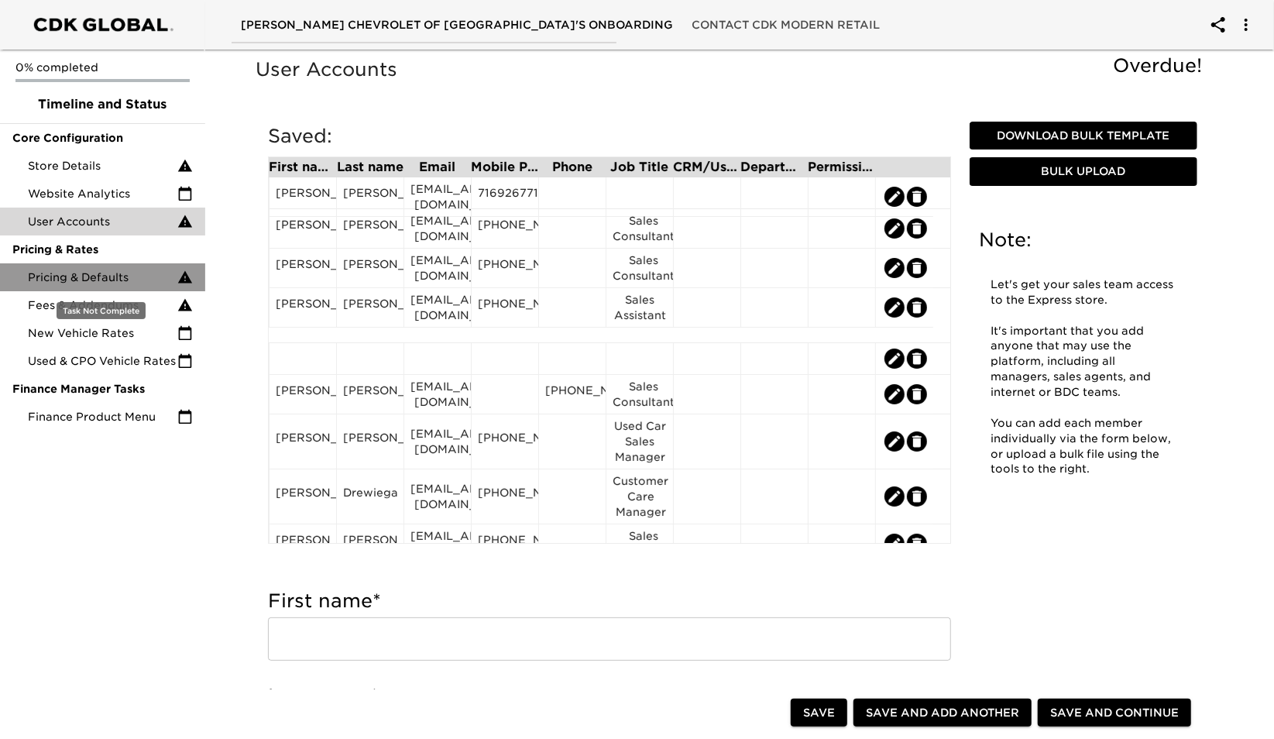
click at [101, 281] on span "Pricing & Defaults" at bounding box center [102, 276] width 149 height 15
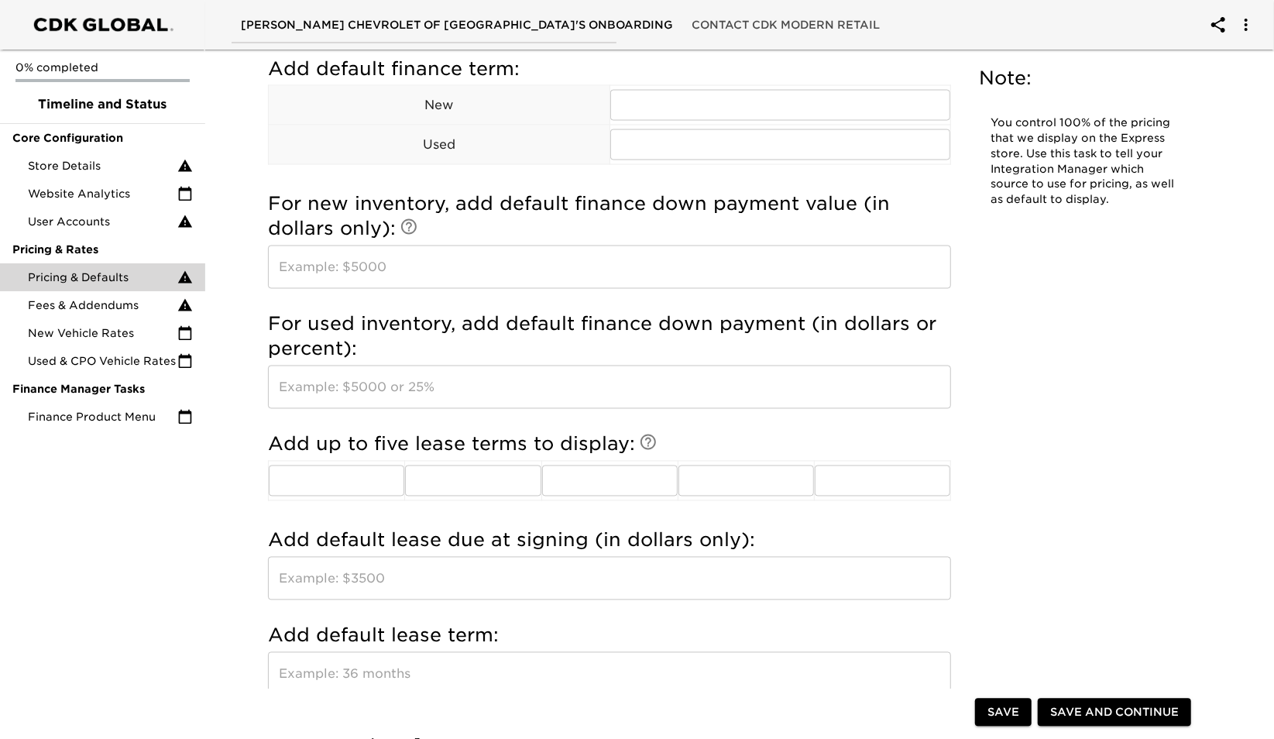
scroll to position [1712, 0]
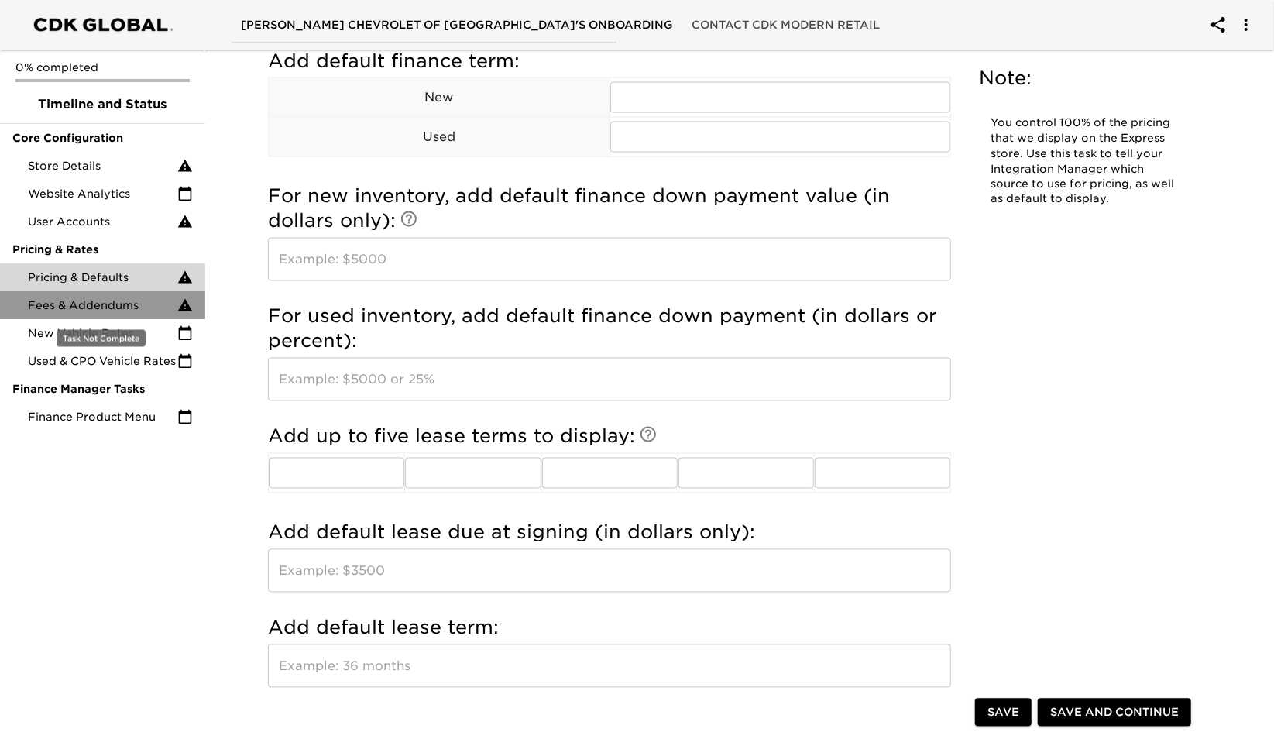
click at [112, 309] on span "Fees & Addendums" at bounding box center [102, 304] width 149 height 15
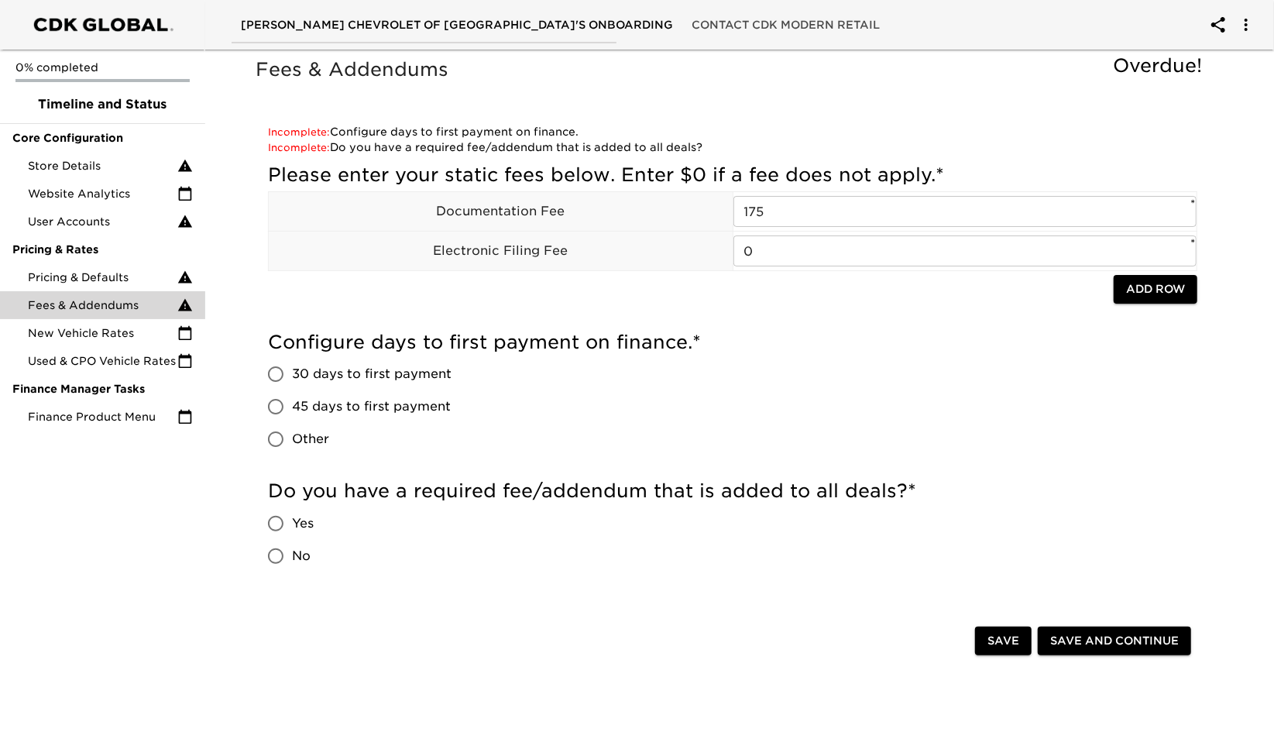
click at [279, 555] on input "No" at bounding box center [275, 556] width 33 height 33
radio input "true"
click at [277, 406] on input "45 days to first payment" at bounding box center [275, 406] width 33 height 33
radio input "true"
click at [1001, 646] on span "Save" at bounding box center [1003, 640] width 32 height 19
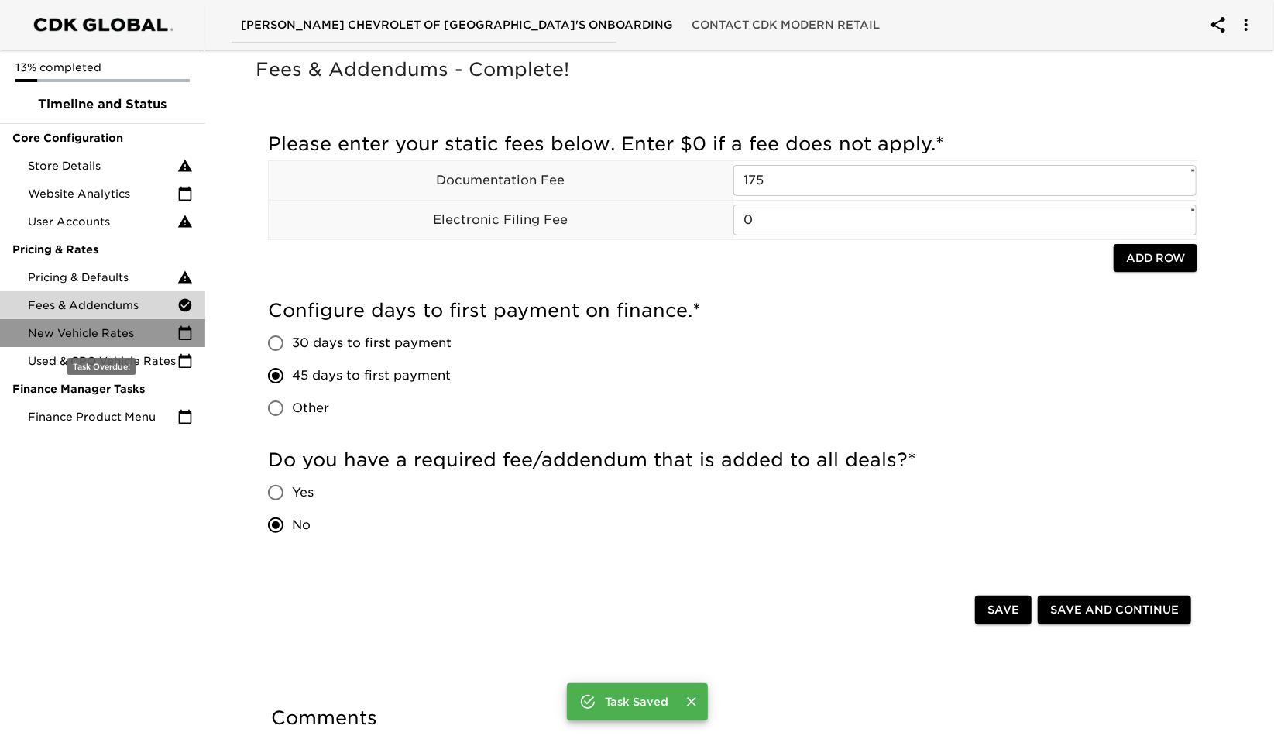
click at [119, 328] on span "New Vehicle Rates" at bounding box center [102, 332] width 149 height 15
